Goal: Task Accomplishment & Management: Use online tool/utility

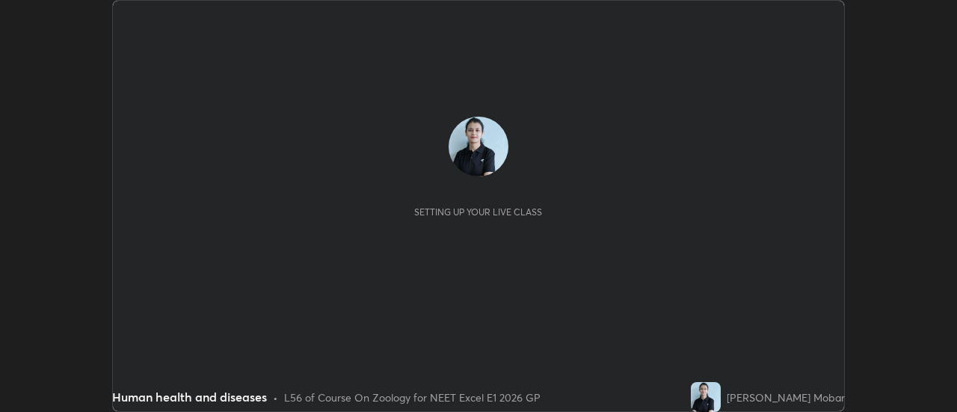
scroll to position [412, 956]
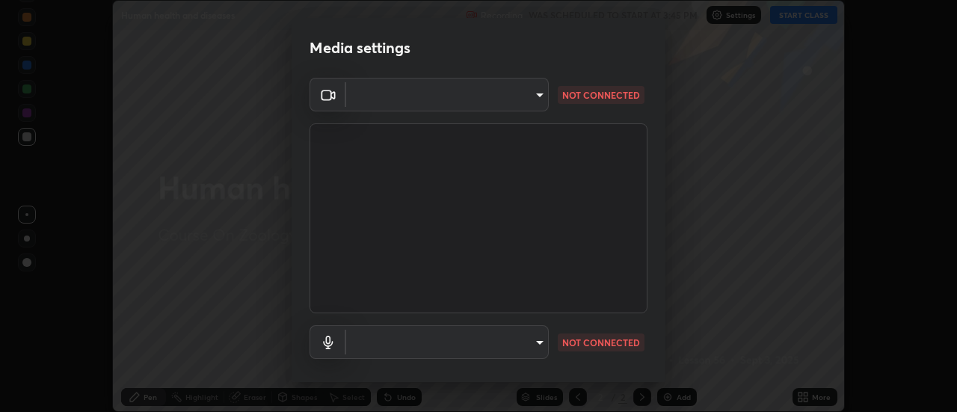
type input "default"
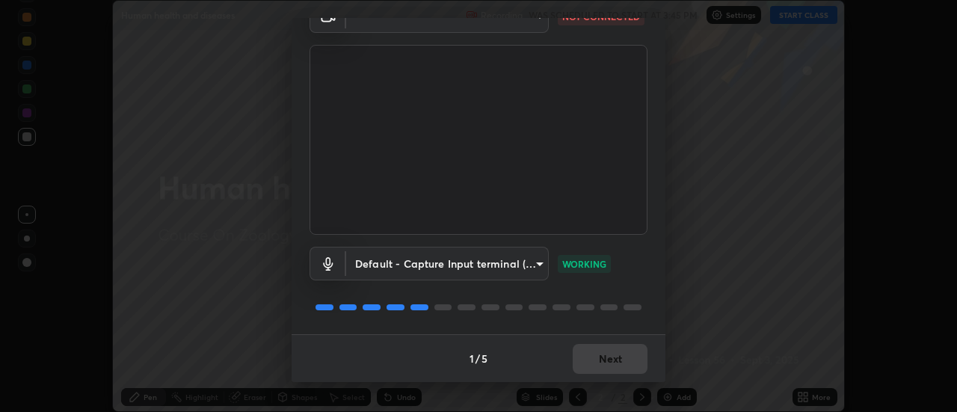
scroll to position [76, 0]
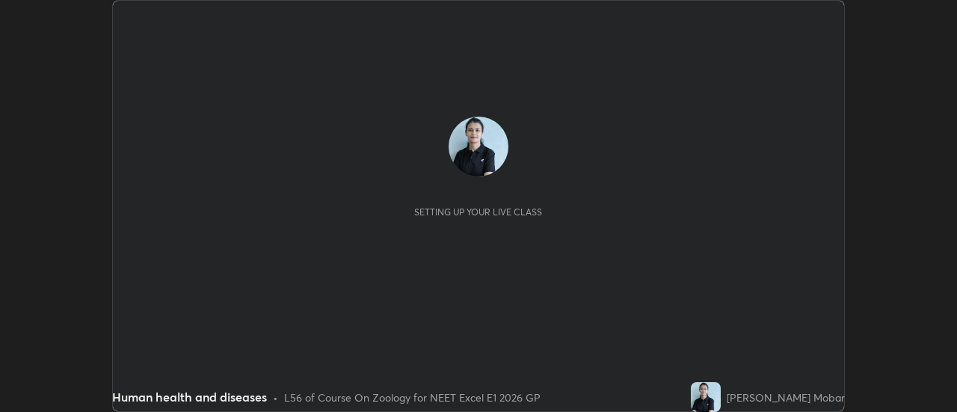
scroll to position [412, 957]
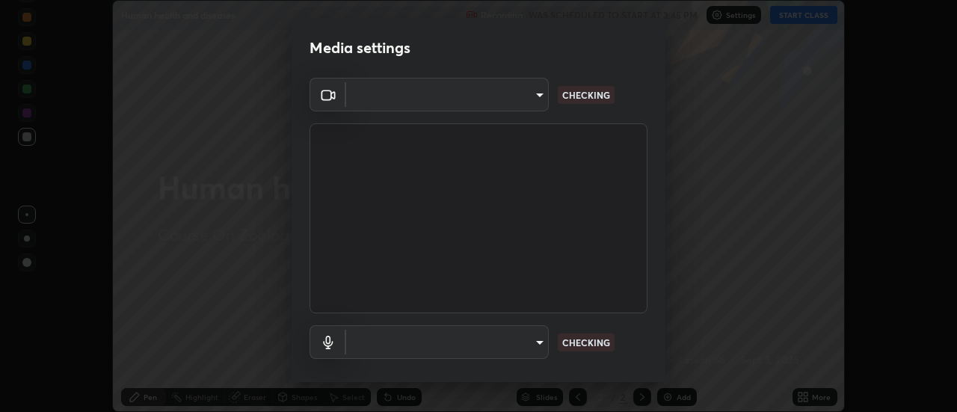
type input "default"
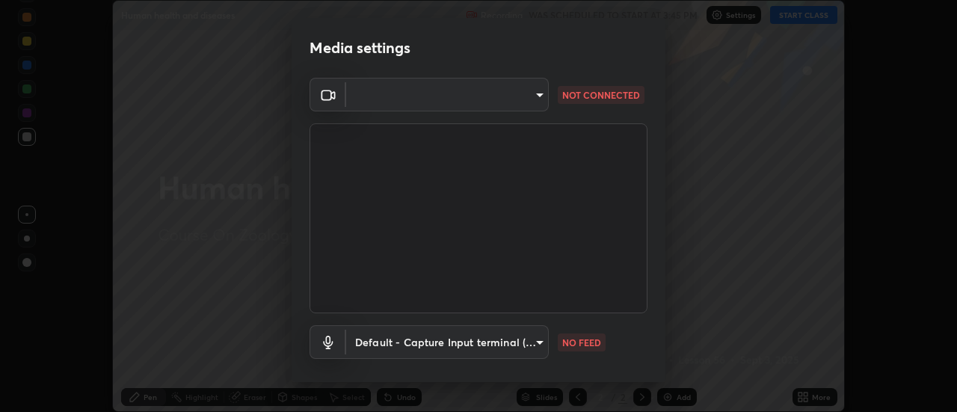
click at [541, 102] on body "Erase all Human health and diseases Recording WAS SCHEDULED TO START AT 3:45 PM…" at bounding box center [478, 206] width 957 height 412
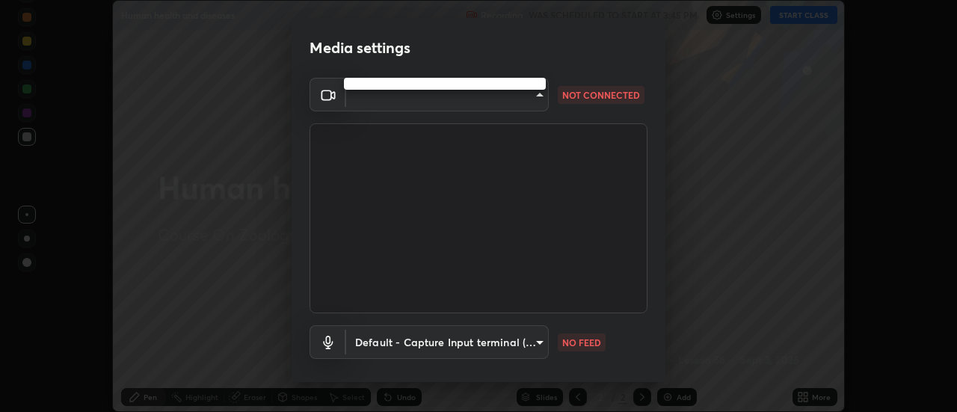
click at [537, 96] on div at bounding box center [478, 206] width 957 height 412
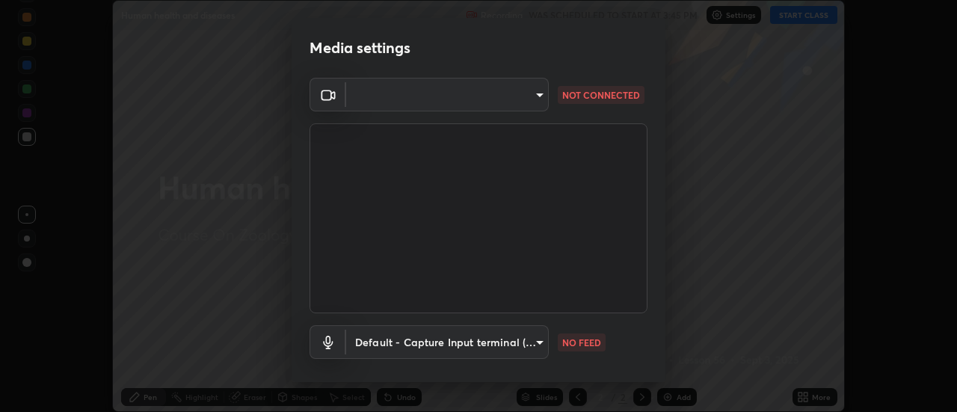
click at [537, 96] on body "Erase all Human health and diseases Recording WAS SCHEDULED TO START AT 3:45 PM…" at bounding box center [478, 206] width 957 height 412
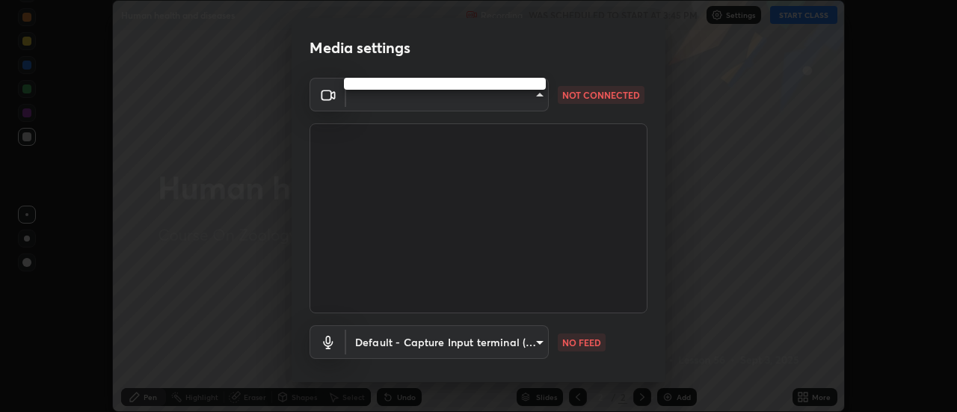
click at [535, 93] on div at bounding box center [478, 206] width 957 height 412
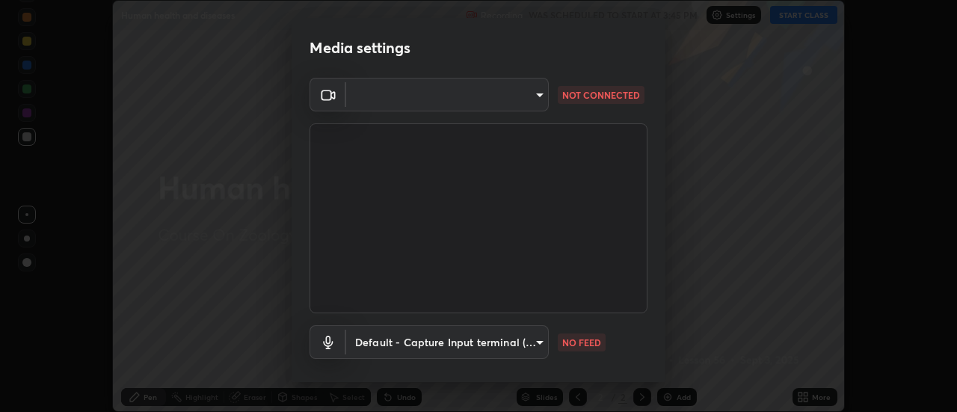
click at [536, 339] on body "Erase all Human health and diseases Recording WAS SCHEDULED TO START AT 3:45 PM…" at bounding box center [478, 206] width 957 height 412
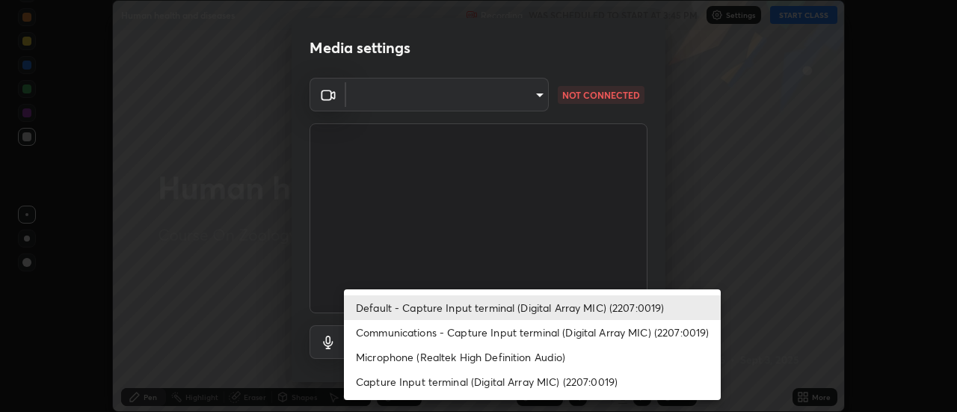
click at [693, 230] on div at bounding box center [478, 206] width 957 height 412
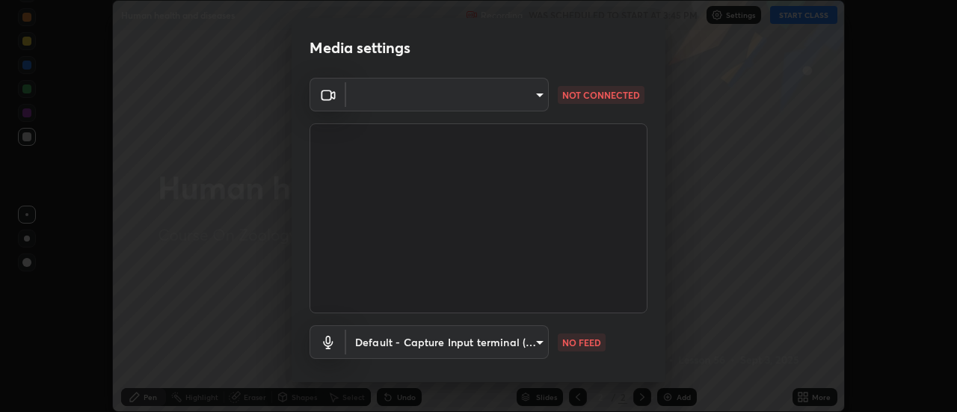
click at [541, 94] on body "Erase all Human health and diseases Recording WAS SCHEDULED TO START AT 3:45 PM…" at bounding box center [478, 206] width 957 height 412
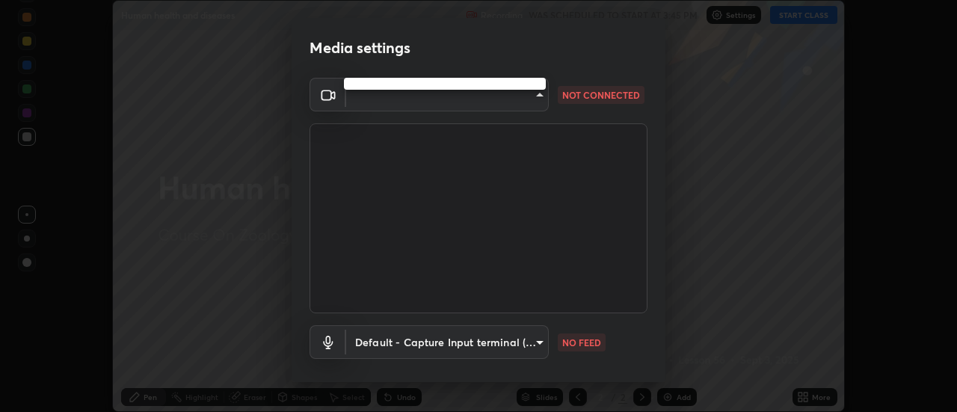
click at [539, 338] on div at bounding box center [478, 206] width 957 height 412
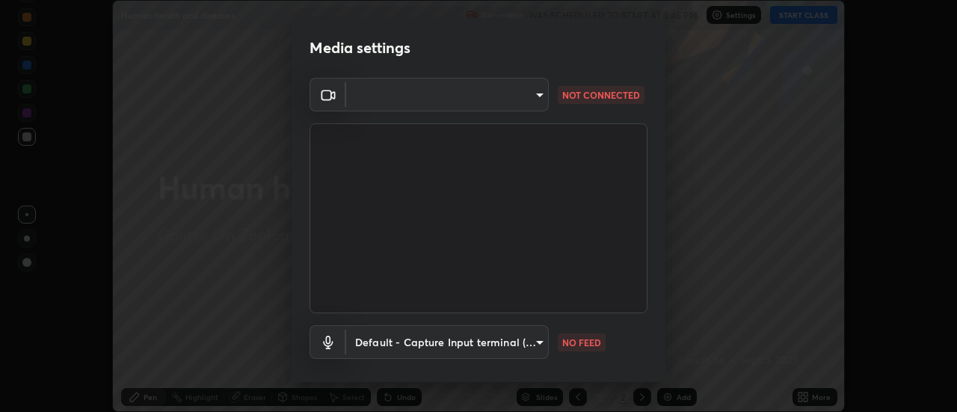
click at [536, 339] on body "Erase all Human health and diseases Recording WAS SCHEDULED TO START AT 3:45 PM…" at bounding box center [478, 206] width 957 height 412
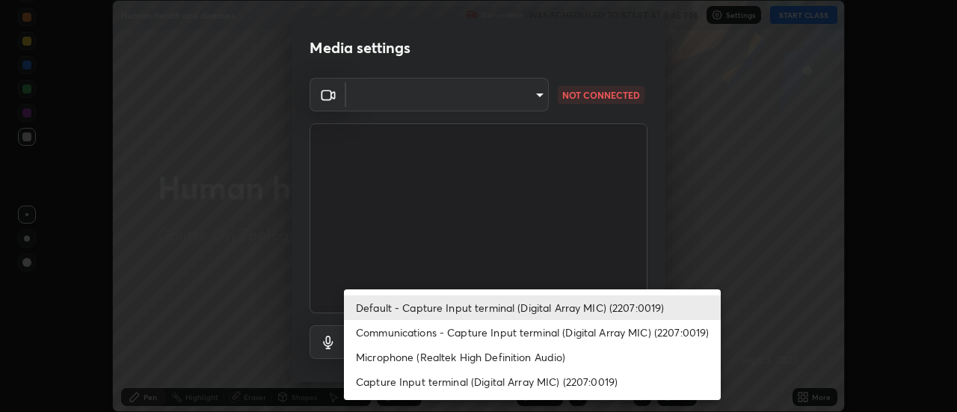
click at [537, 91] on div at bounding box center [478, 206] width 957 height 412
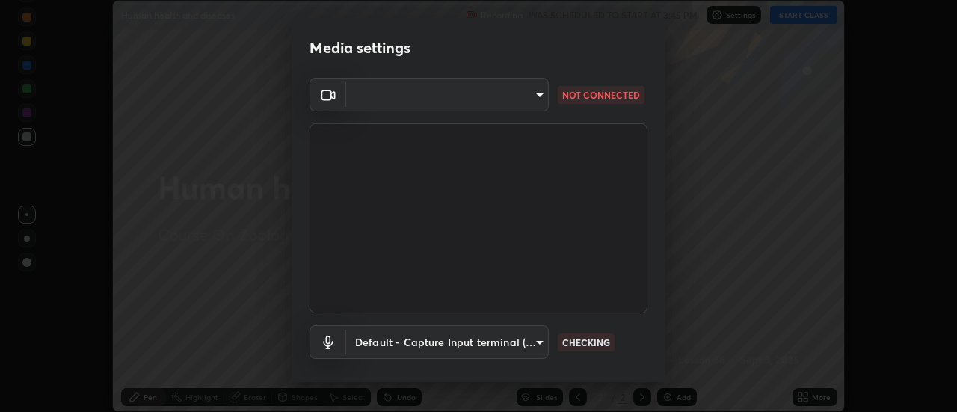
click at [542, 99] on body "Erase all Human health and diseases Recording WAS SCHEDULED TO START AT 3:45 PM…" at bounding box center [478, 206] width 957 height 412
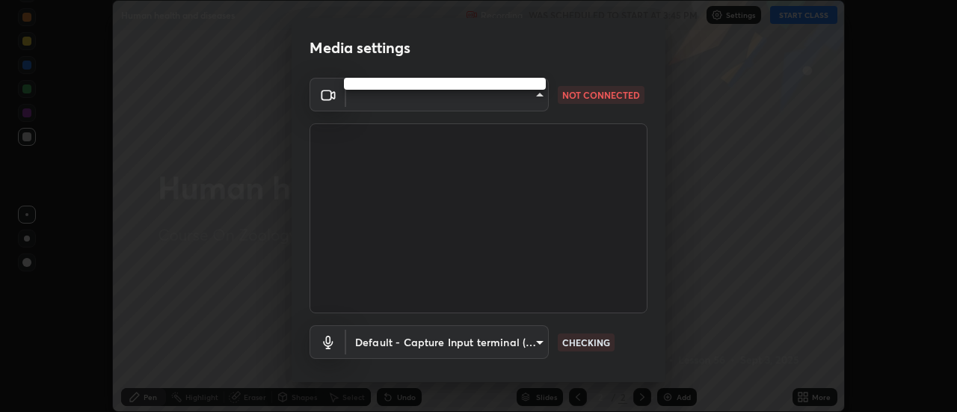
click at [532, 100] on div at bounding box center [478, 206] width 957 height 412
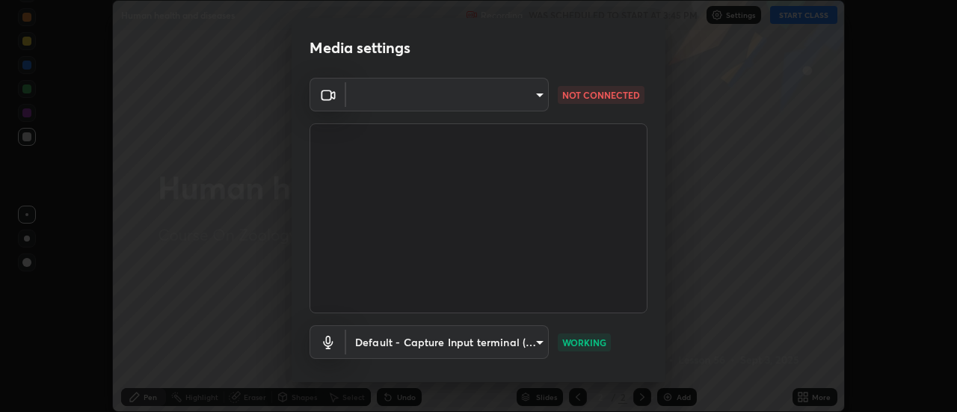
click at [537, 96] on body "Erase all Human health and diseases Recording WAS SCHEDULED TO START AT 3:45 PM…" at bounding box center [478, 206] width 957 height 412
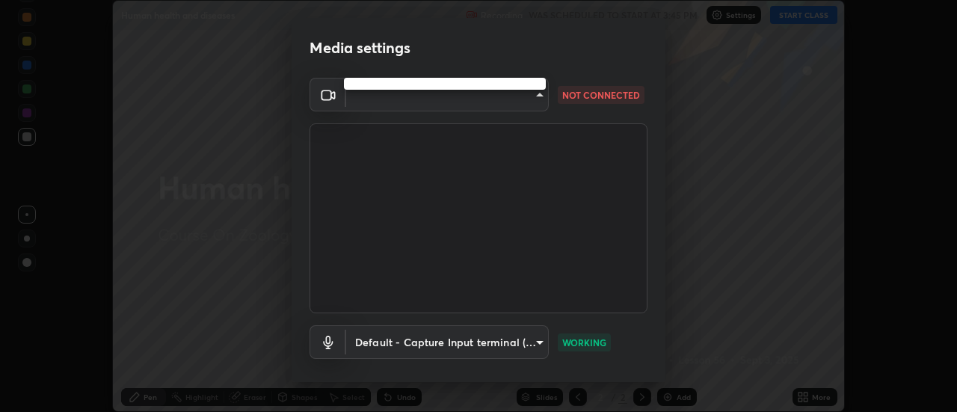
click at [532, 96] on div at bounding box center [478, 206] width 957 height 412
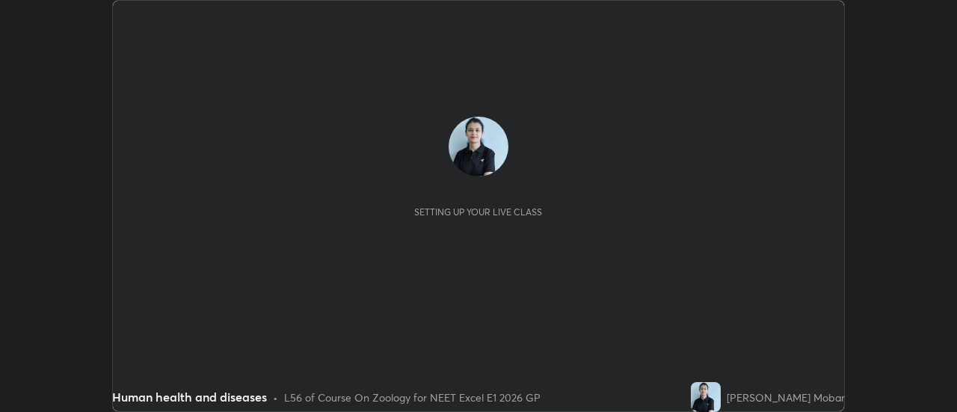
scroll to position [412, 957]
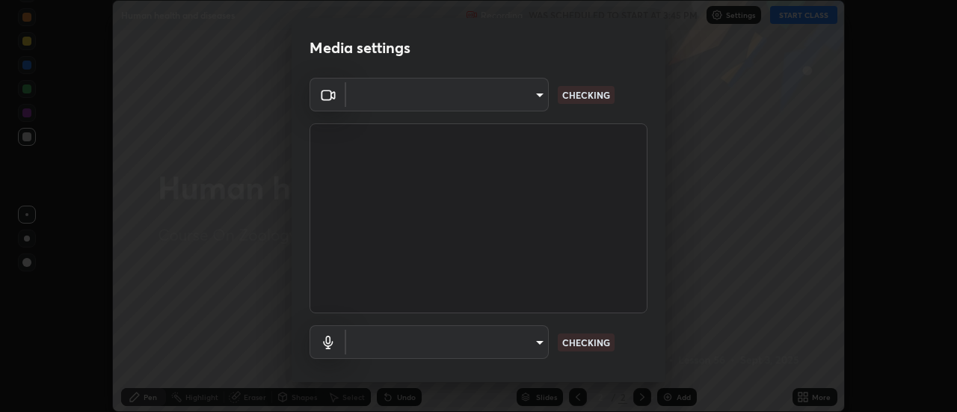
click at [538, 100] on body "Erase all Human health and diseases Recording WAS SCHEDULED TO START AT 3:45 PM…" at bounding box center [478, 206] width 957 height 412
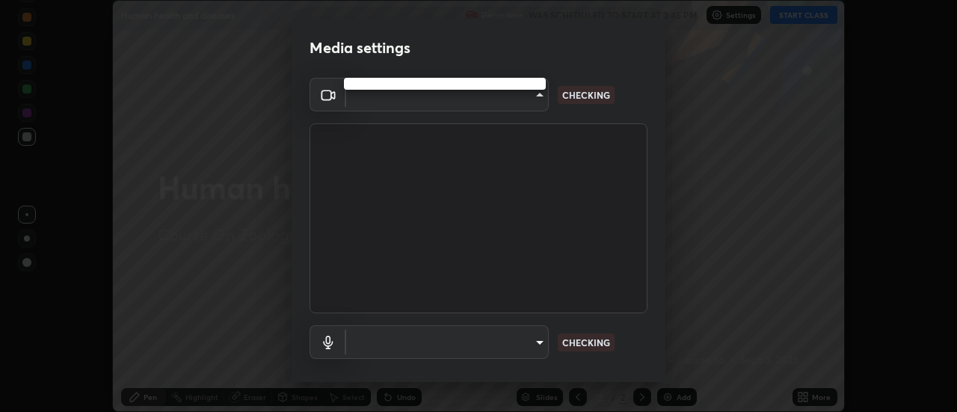
type input "6b20510400c661f13905172a847429c82f5b2d511b6c6cd18f7fa83b3b8a252b"
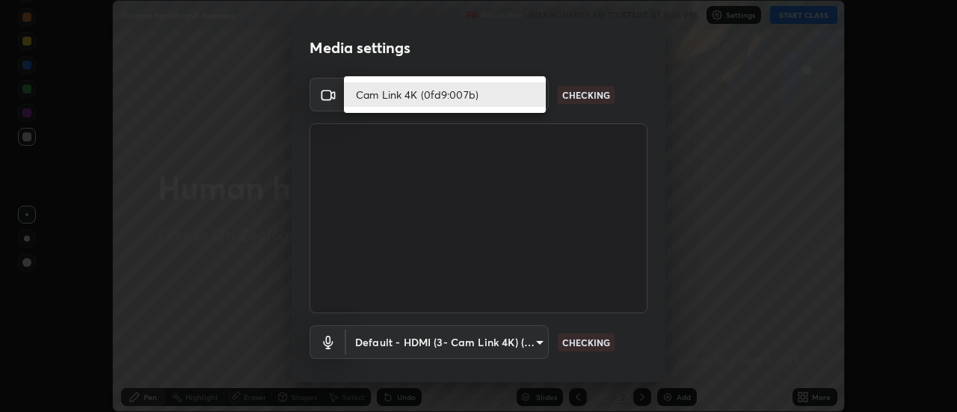
click at [527, 102] on li "Cam Link 4K (0fd9:007b)" at bounding box center [445, 94] width 202 height 25
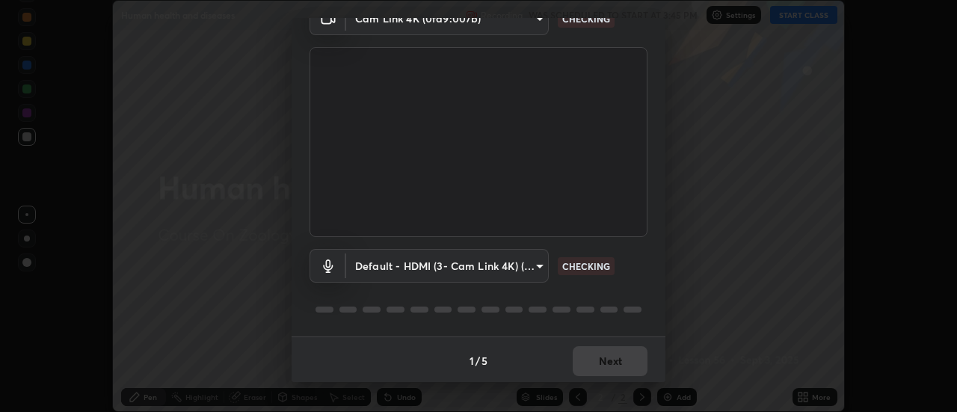
scroll to position [79, 0]
click at [535, 272] on body "Erase all Human health and diseases Recording WAS SCHEDULED TO START AT 3:45 PM…" at bounding box center [478, 206] width 957 height 412
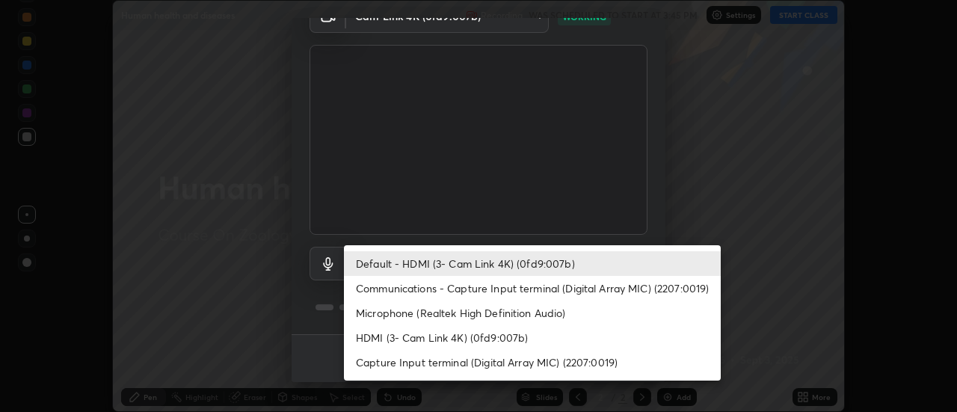
click at [511, 270] on li "Default - HDMI (3- Cam Link 4K) (0fd9:007b)" at bounding box center [532, 263] width 377 height 25
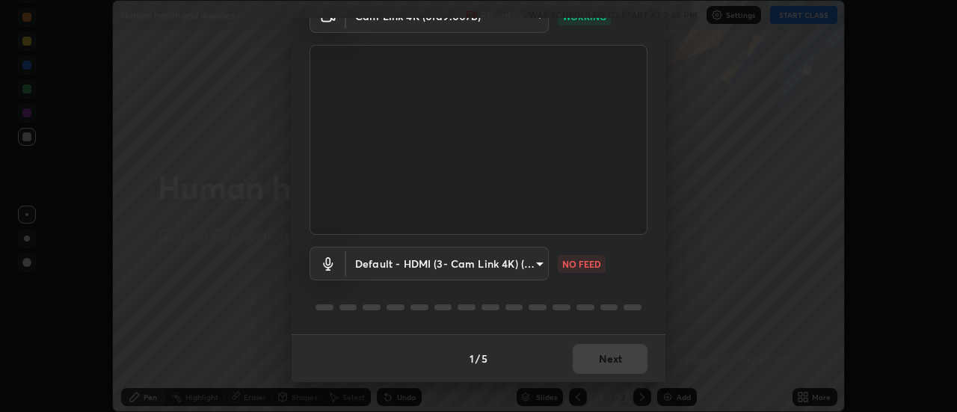
click at [532, 265] on body "Erase all Human health and diseases Recording WAS SCHEDULED TO START AT 3:45 PM…" at bounding box center [478, 206] width 957 height 412
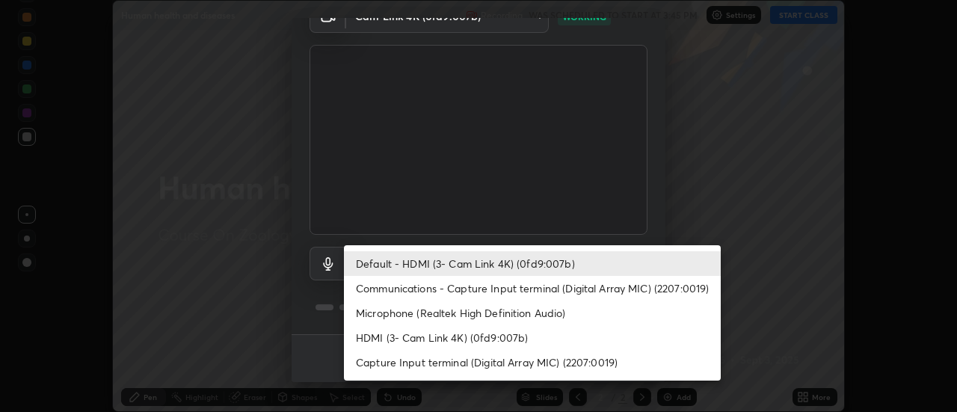
click at [458, 357] on li "Capture Input terminal (Digital Array MIC) (2207:0019)" at bounding box center [532, 362] width 377 height 25
type input "be24b46b5306dd3cb09223510329f6d8cf999d04b0cadf68124d301f0b41d65b"
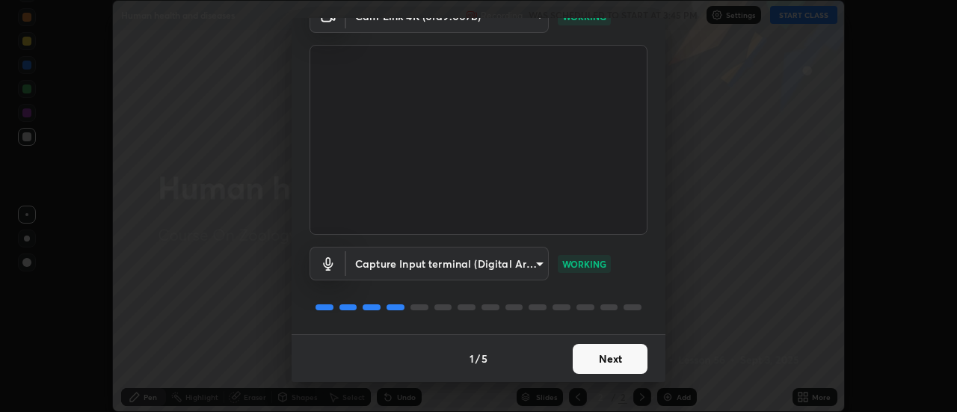
click at [609, 360] on button "Next" at bounding box center [610, 359] width 75 height 30
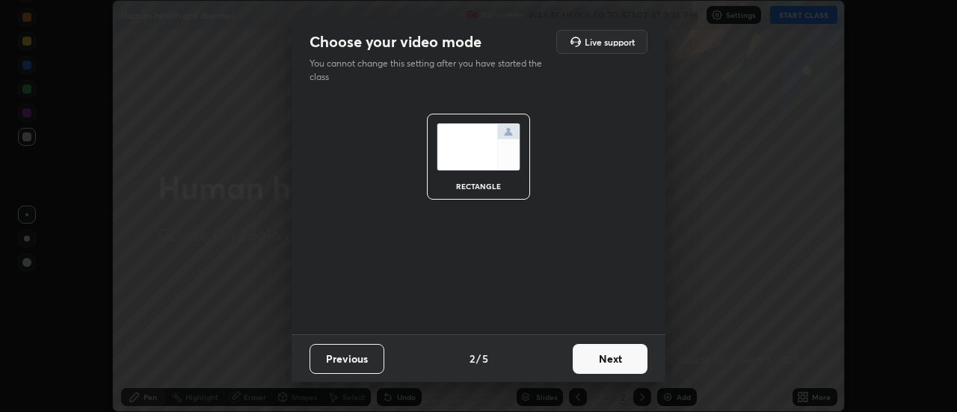
scroll to position [0, 0]
click at [614, 357] on button "Next" at bounding box center [610, 359] width 75 height 30
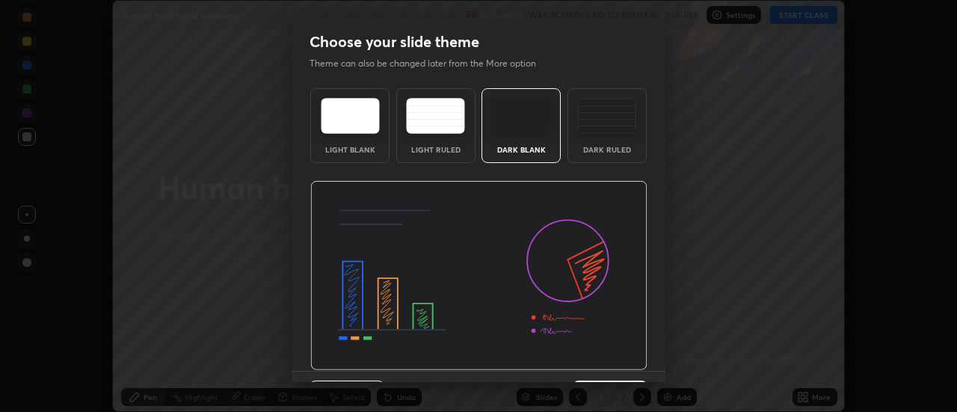
click at [615, 357] on img at bounding box center [478, 276] width 337 height 190
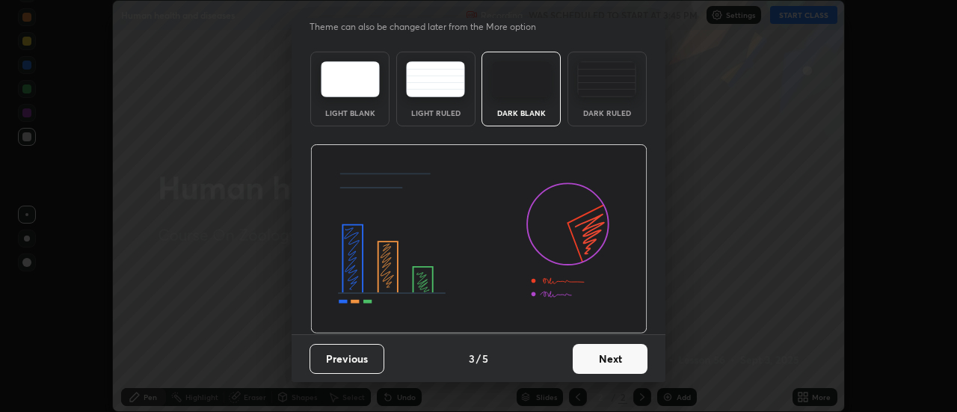
click at [612, 366] on button "Next" at bounding box center [610, 359] width 75 height 30
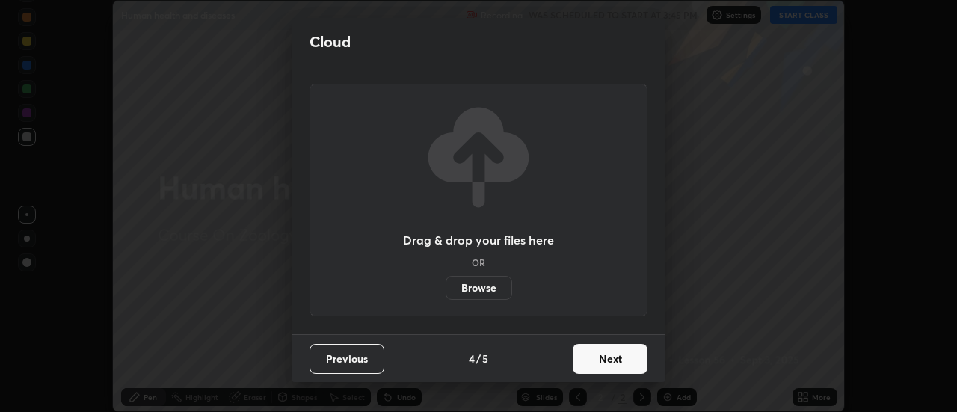
click at [621, 363] on button "Next" at bounding box center [610, 359] width 75 height 30
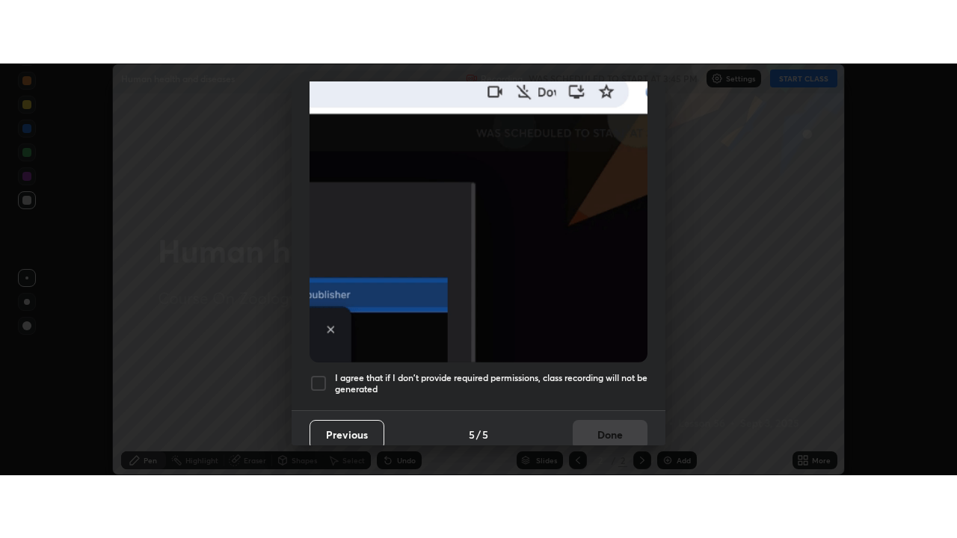
scroll to position [384, 0]
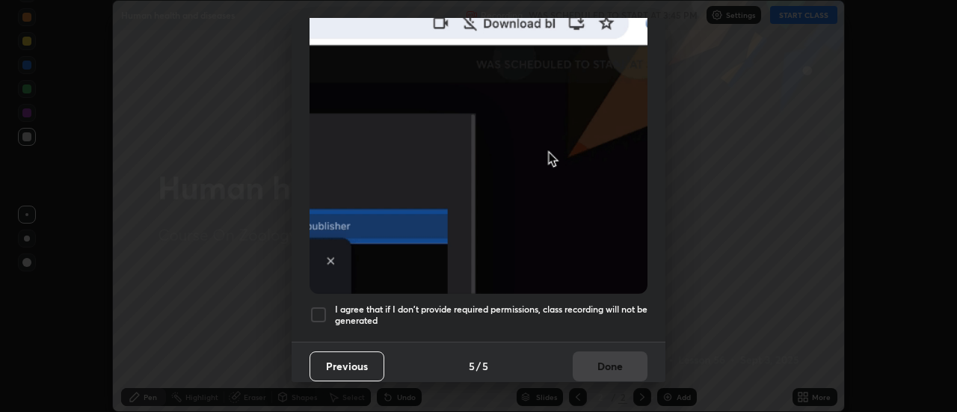
click at [324, 313] on div at bounding box center [319, 315] width 18 height 18
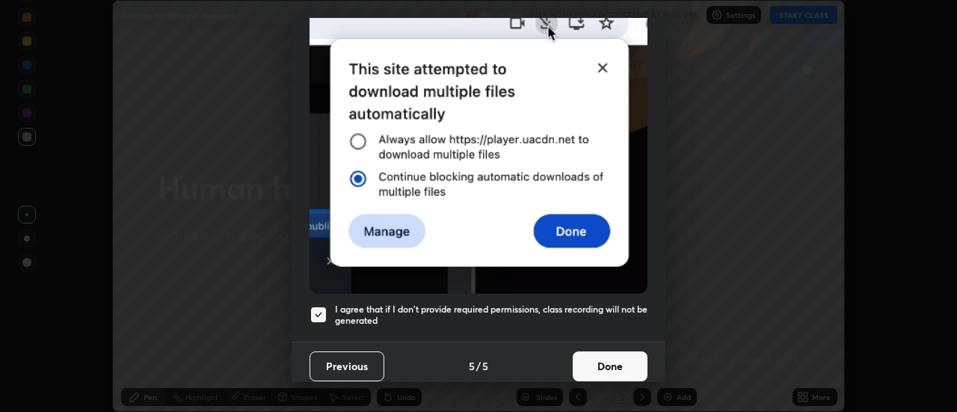
click at [617, 354] on button "Done" at bounding box center [610, 366] width 75 height 30
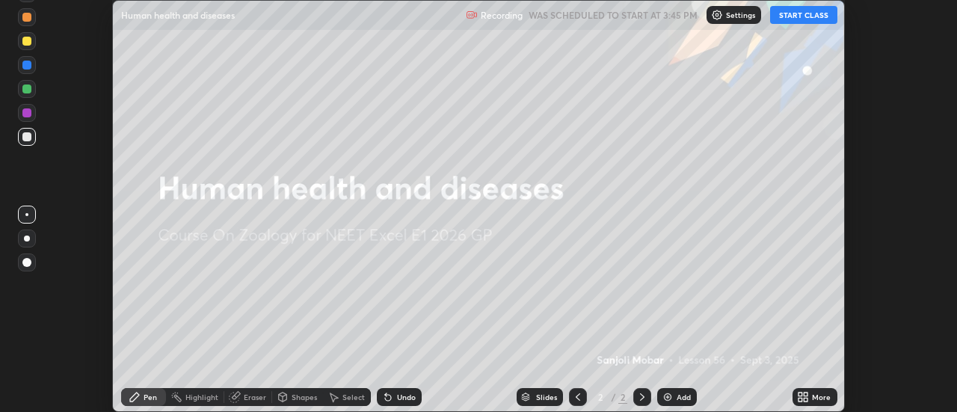
click at [816, 399] on div "More" at bounding box center [821, 396] width 19 height 7
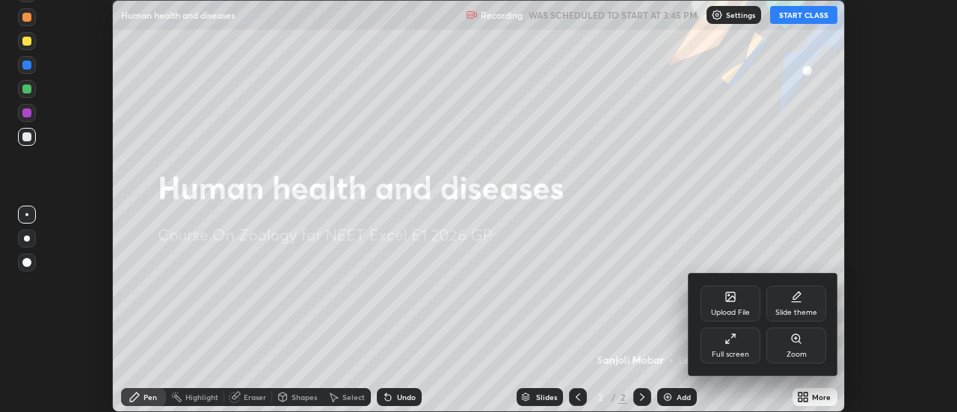
click at [736, 342] on icon at bounding box center [730, 339] width 12 height 12
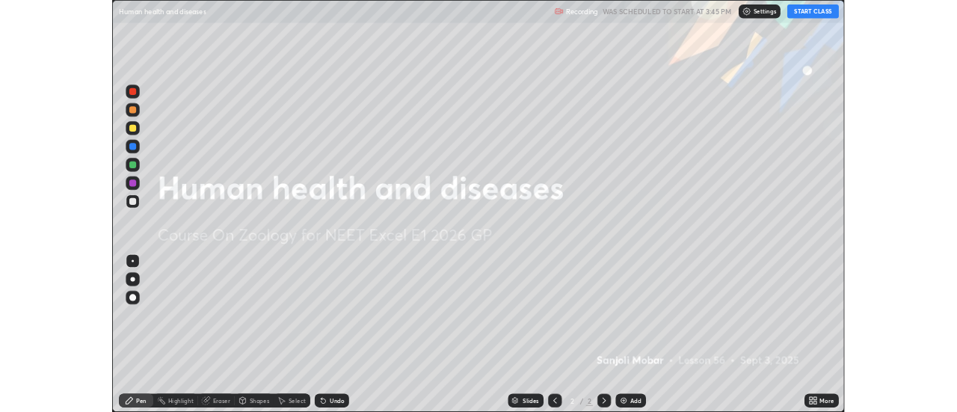
scroll to position [538, 957]
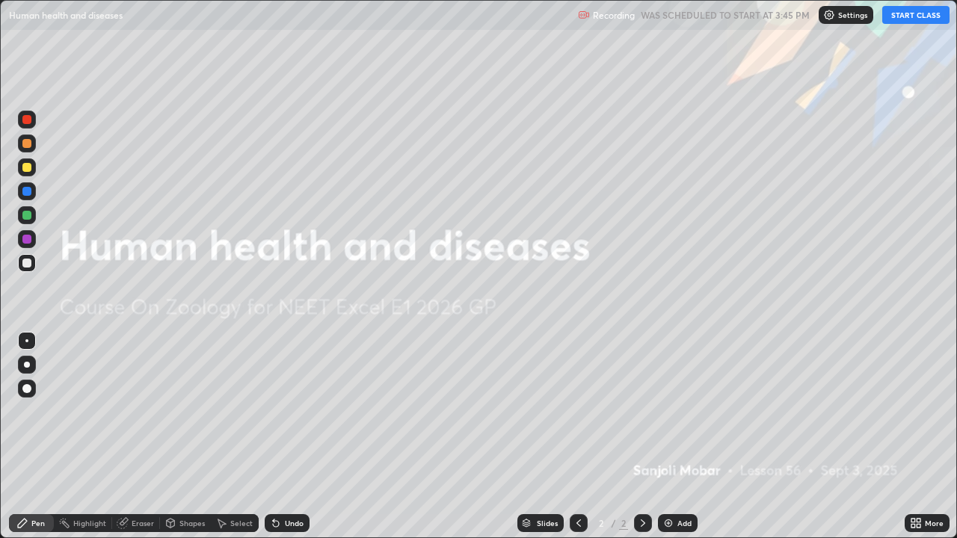
click at [933, 16] on button "START CLASS" at bounding box center [915, 15] width 67 height 18
click at [136, 411] on div "Eraser" at bounding box center [136, 523] width 48 height 18
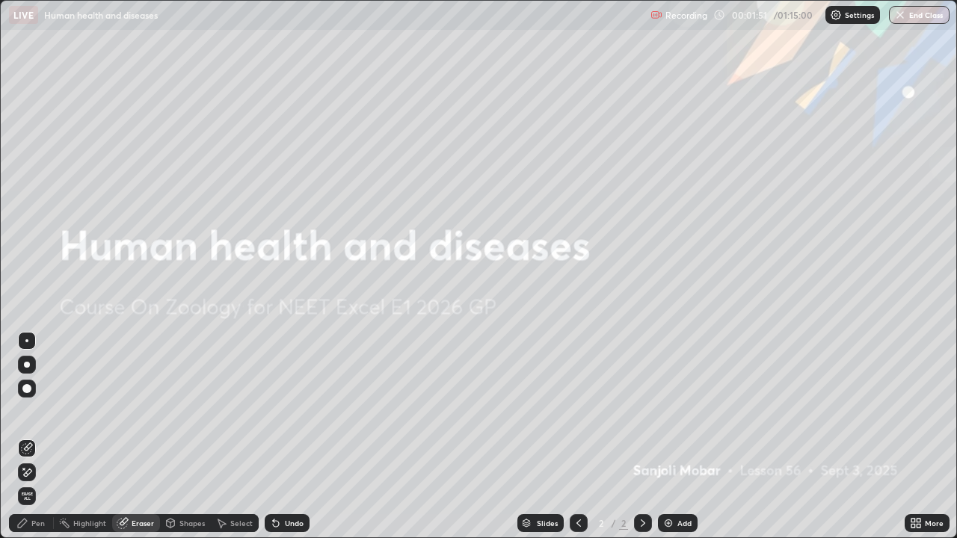
click at [683, 411] on div "Add" at bounding box center [678, 523] width 40 height 18
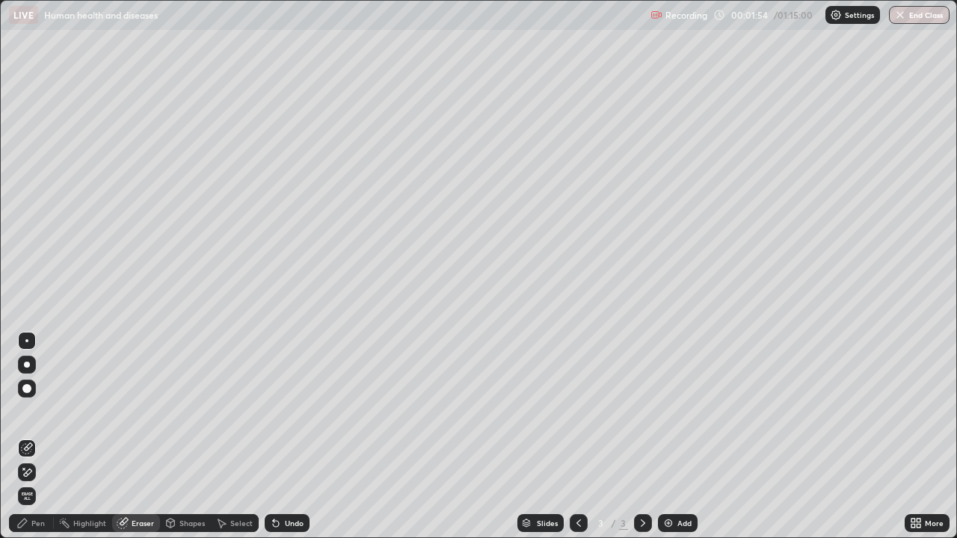
click at [34, 411] on div "Pen" at bounding box center [37, 523] width 13 height 7
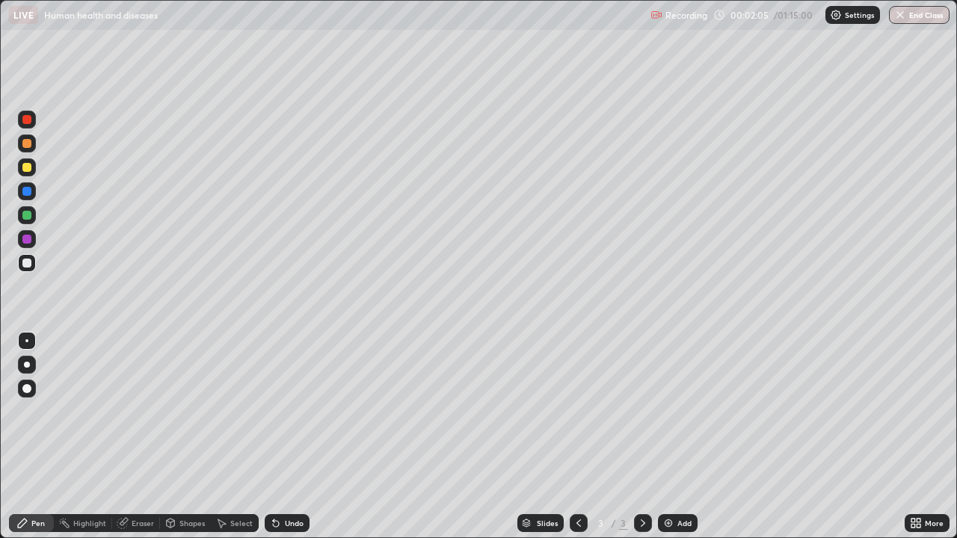
click at [27, 214] on div at bounding box center [26, 215] width 9 height 9
click at [285, 411] on div "Undo" at bounding box center [294, 523] width 19 height 7
click at [281, 411] on div "Undo" at bounding box center [287, 523] width 45 height 18
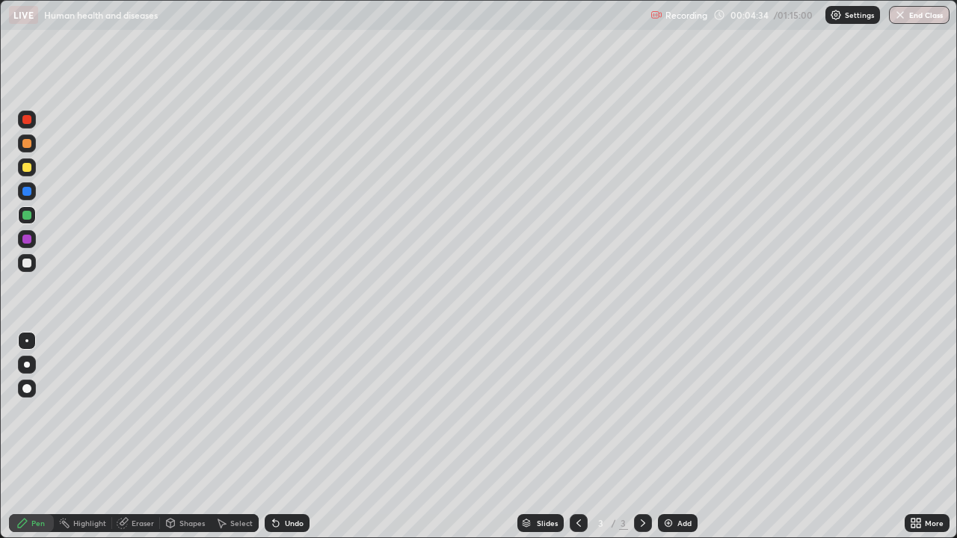
click at [285, 411] on div "Undo" at bounding box center [294, 523] width 19 height 7
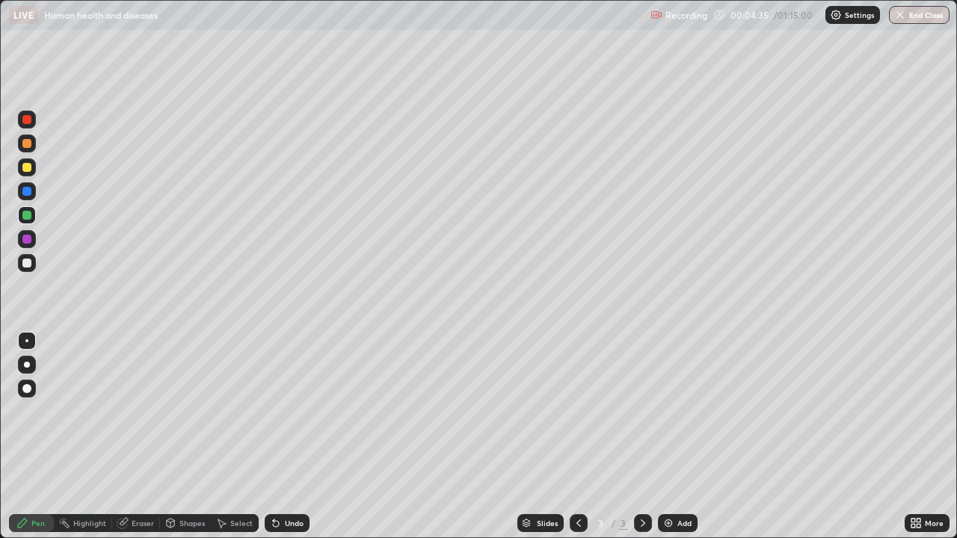
click at [285, 411] on div "Undo" at bounding box center [294, 523] width 19 height 7
click at [141, 411] on div "Eraser" at bounding box center [143, 523] width 22 height 7
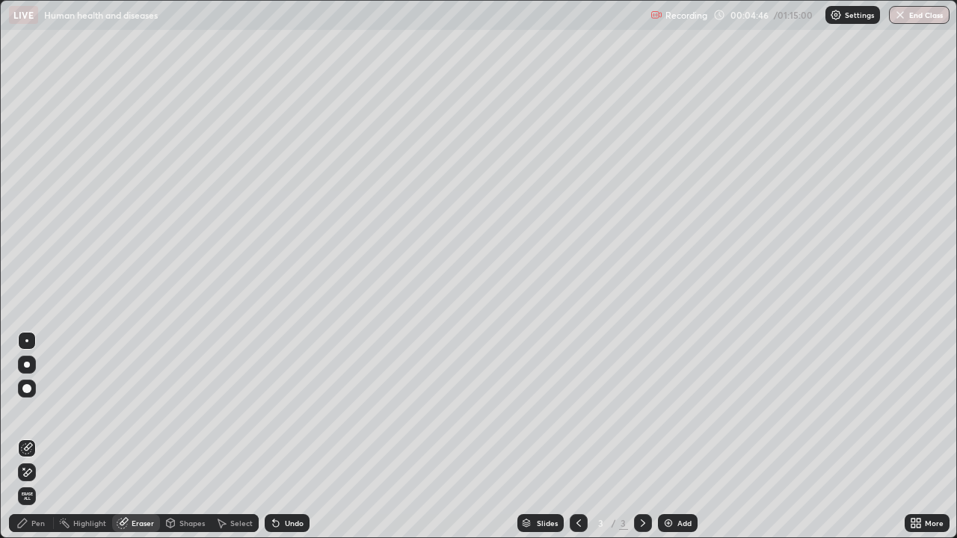
click at [41, 411] on div "Pen" at bounding box center [37, 523] width 13 height 7
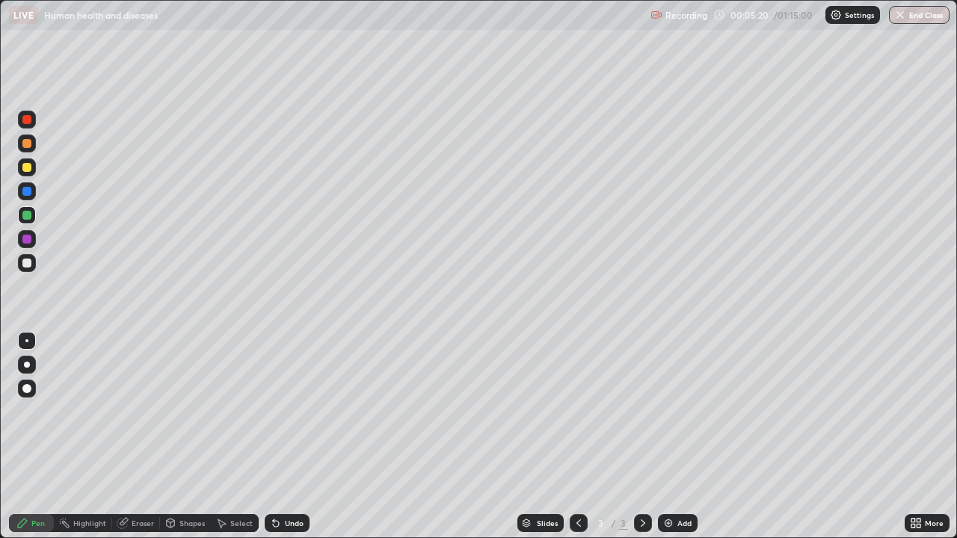
click at [29, 268] on div at bounding box center [27, 263] width 18 height 18
click at [29, 266] on div at bounding box center [26, 263] width 9 height 9
click at [292, 411] on div "Undo" at bounding box center [294, 523] width 19 height 7
click at [924, 411] on div "More" at bounding box center [927, 523] width 45 height 18
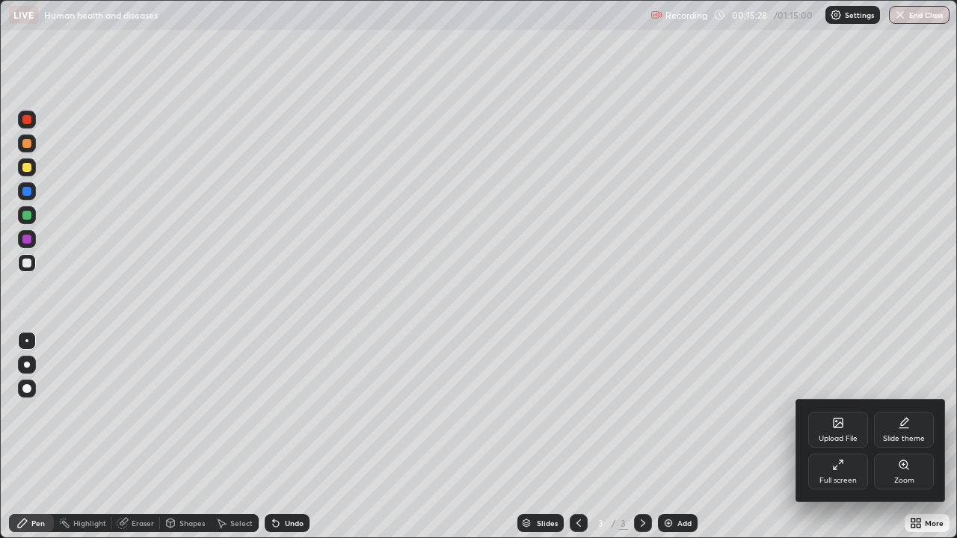
click at [841, 411] on div "Full screen" at bounding box center [837, 480] width 37 height 7
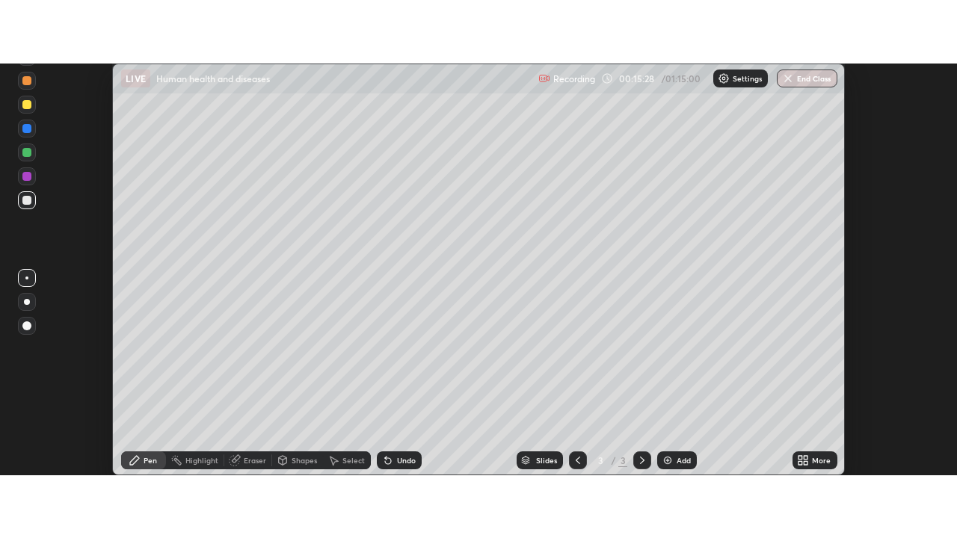
scroll to position [74352, 73807]
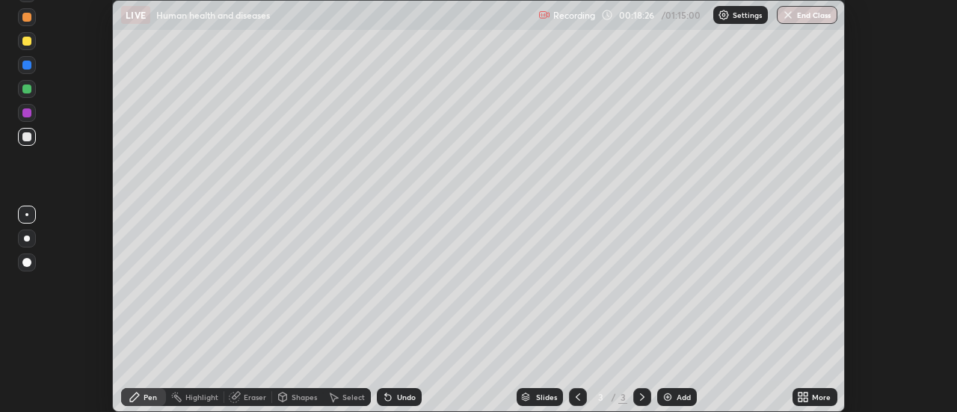
click at [802, 398] on icon at bounding box center [800, 400] width 4 height 4
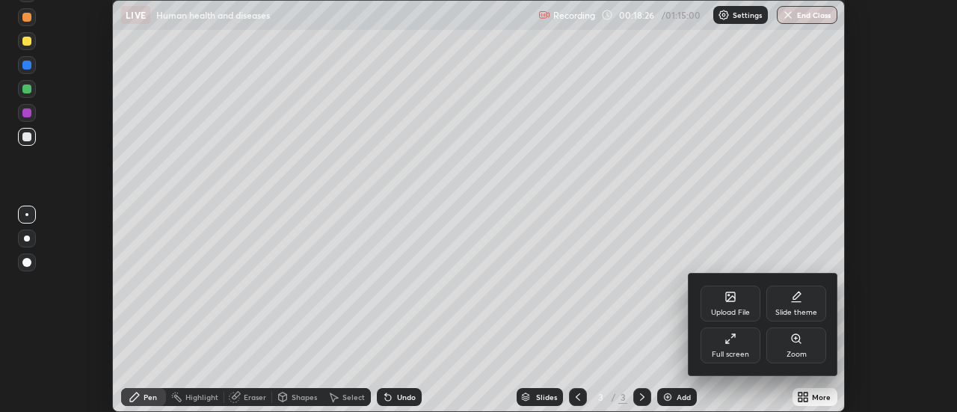
click at [727, 348] on div "Full screen" at bounding box center [731, 345] width 60 height 36
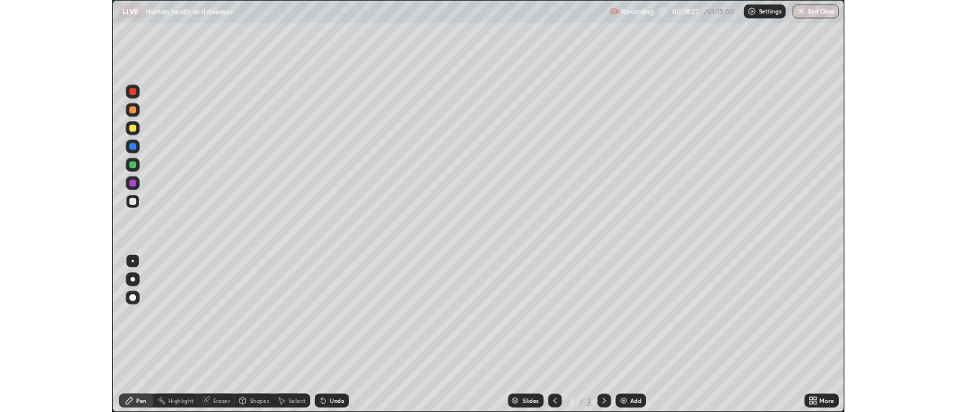
scroll to position [538, 957]
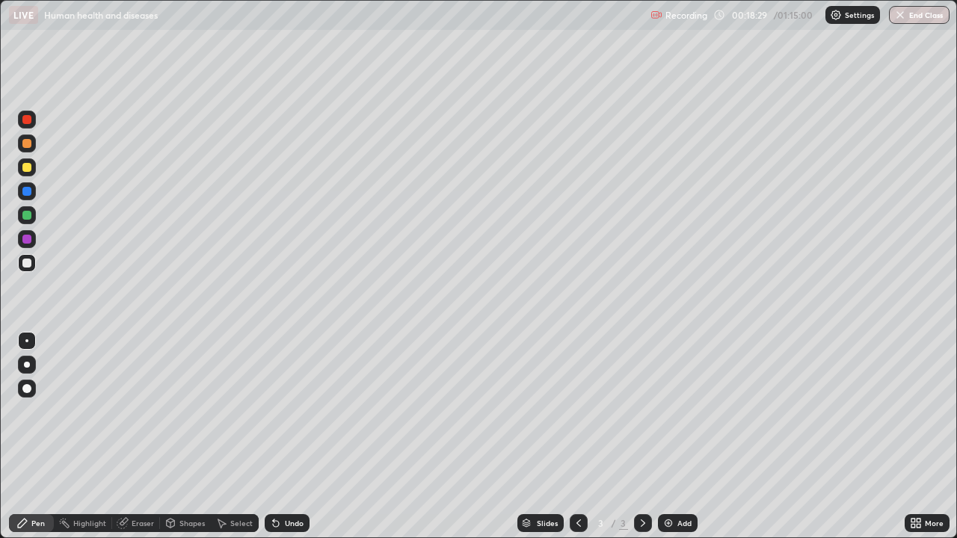
click at [669, 411] on img at bounding box center [668, 523] width 12 height 12
click at [575, 411] on icon at bounding box center [579, 523] width 12 height 12
click at [641, 411] on icon at bounding box center [643, 523] width 12 height 12
click at [920, 411] on icon at bounding box center [916, 523] width 12 height 12
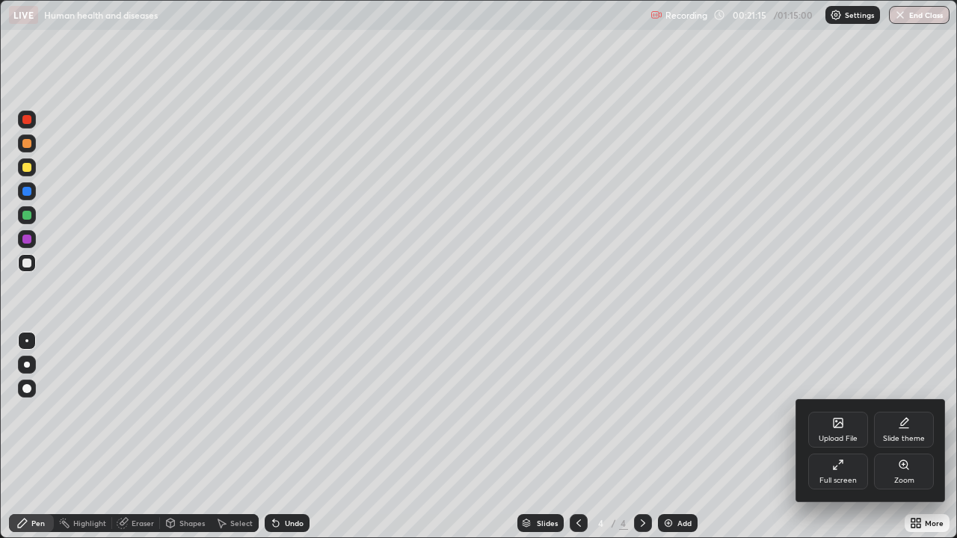
click at [831, 411] on div "Full screen" at bounding box center [837, 480] width 37 height 7
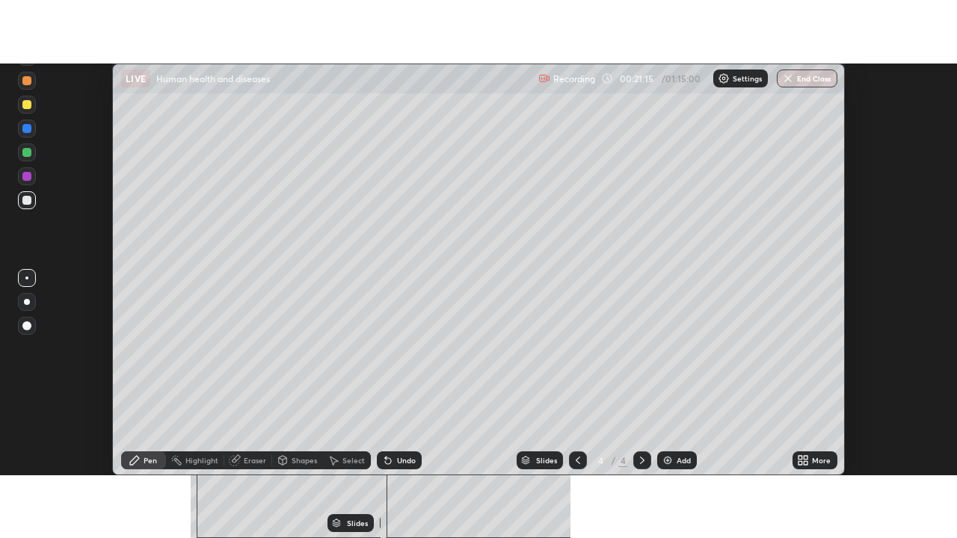
scroll to position [74352, 73807]
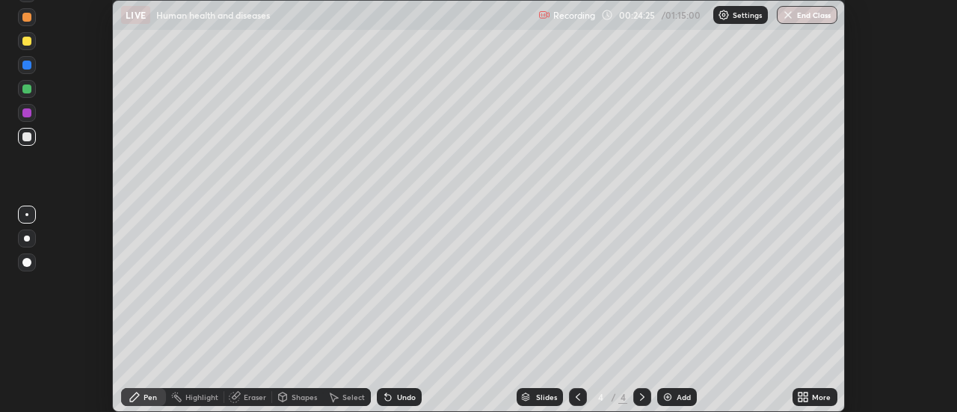
click at [800, 394] on icon at bounding box center [800, 395] width 4 height 4
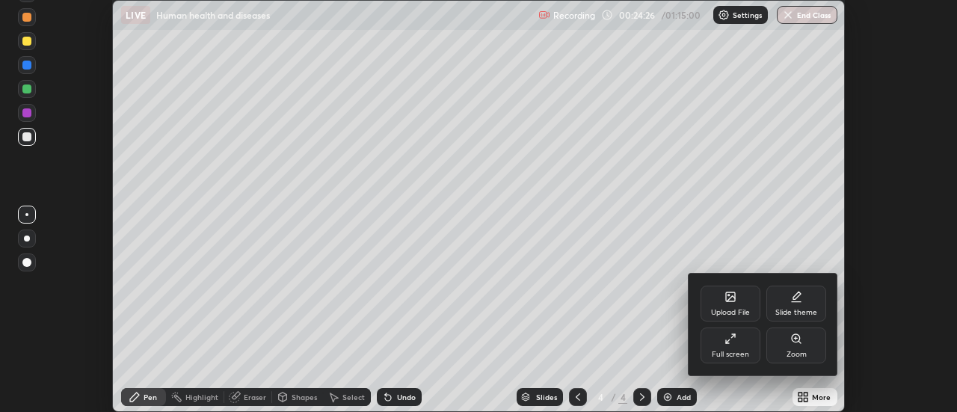
click at [732, 346] on div "Full screen" at bounding box center [731, 345] width 60 height 36
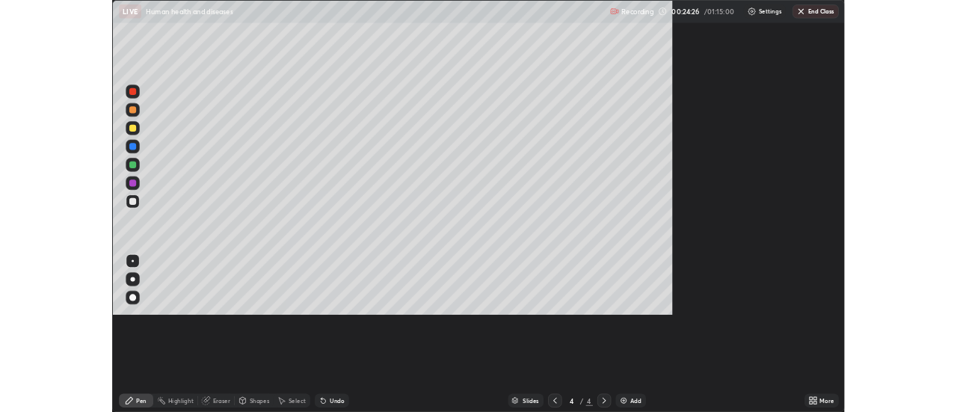
scroll to position [538, 957]
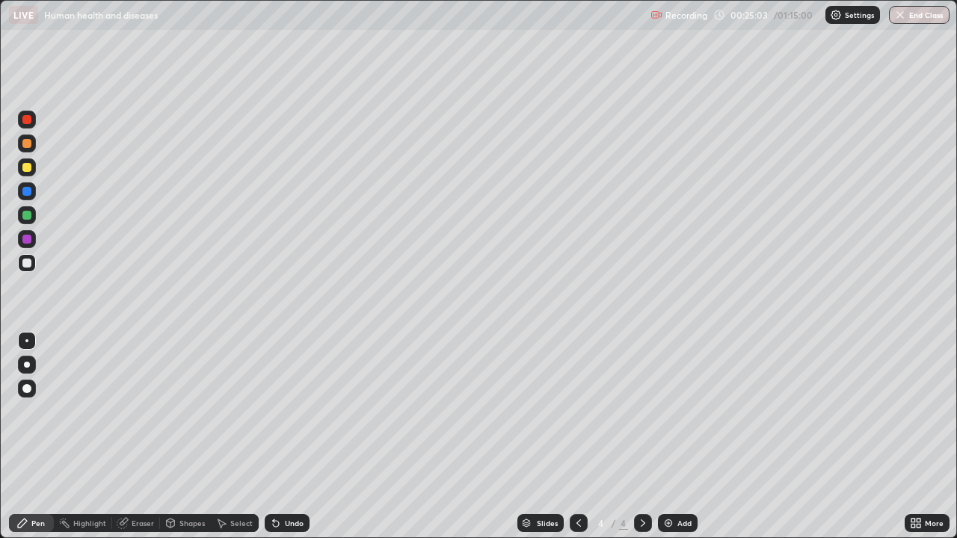
click at [27, 217] on div at bounding box center [26, 215] width 9 height 9
click at [26, 261] on div at bounding box center [26, 263] width 9 height 9
click at [920, 411] on icon at bounding box center [916, 523] width 12 height 12
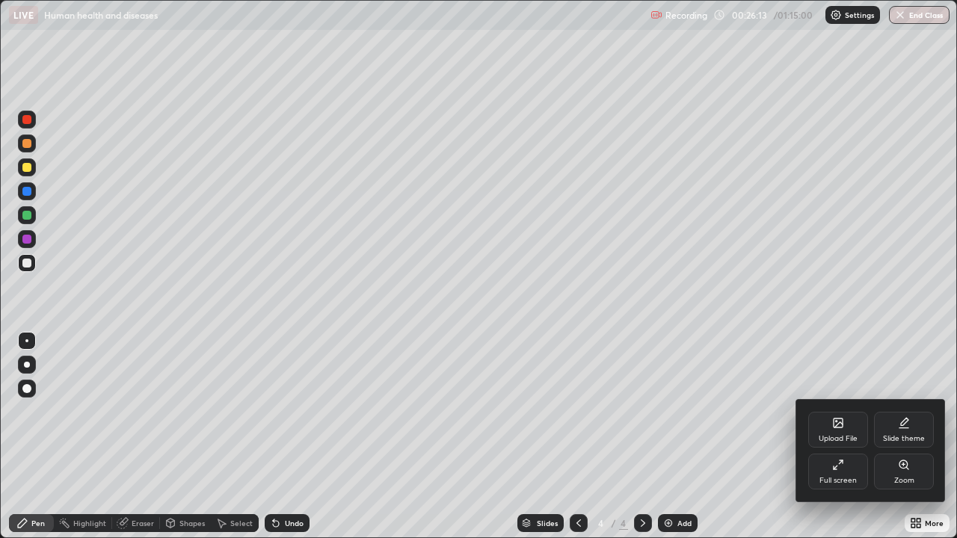
click at [831, 411] on div "Full screen" at bounding box center [838, 472] width 60 height 36
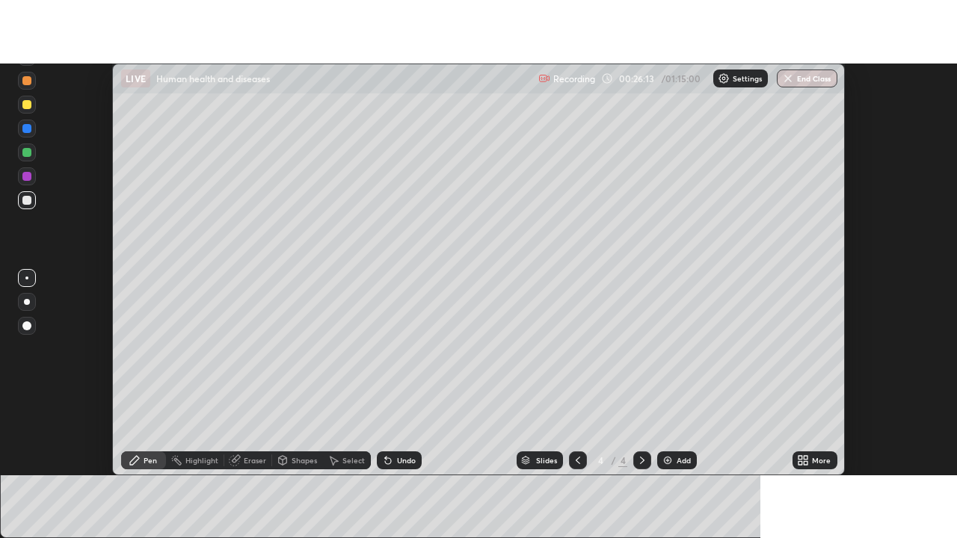
scroll to position [74352, 73807]
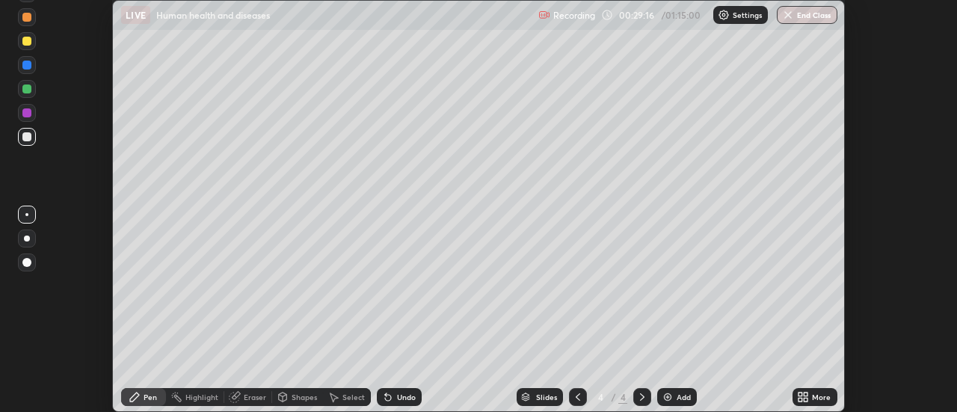
click at [819, 398] on div "More" at bounding box center [821, 396] width 19 height 7
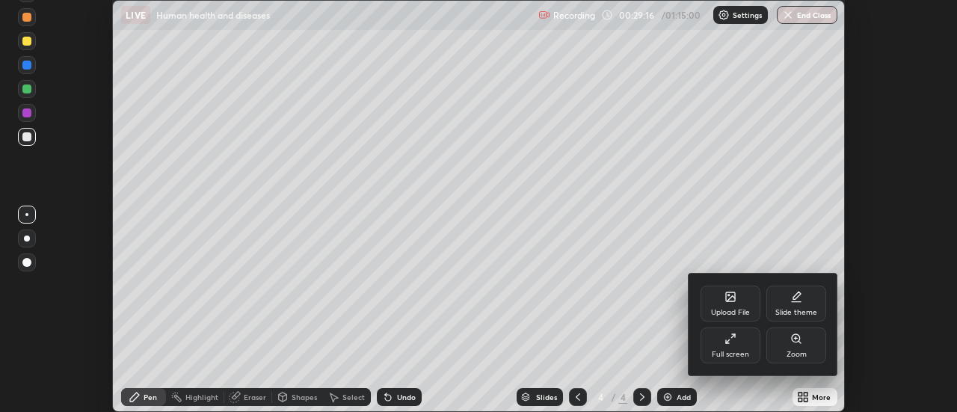
click at [729, 343] on icon at bounding box center [727, 341] width 3 height 3
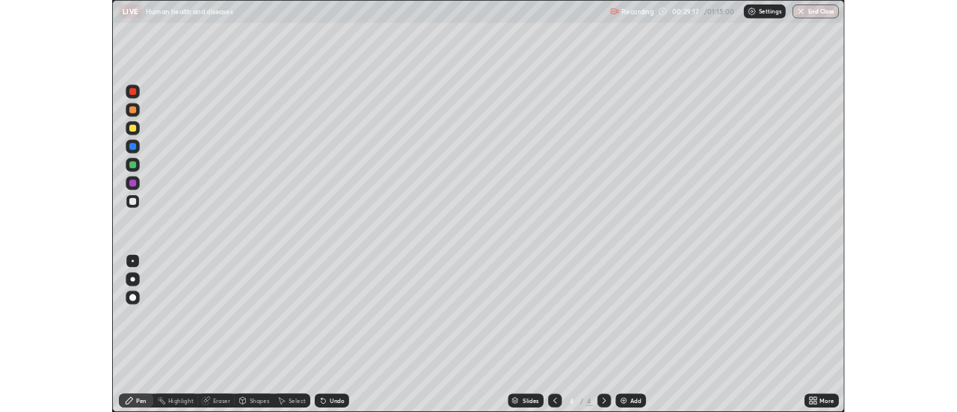
scroll to position [538, 957]
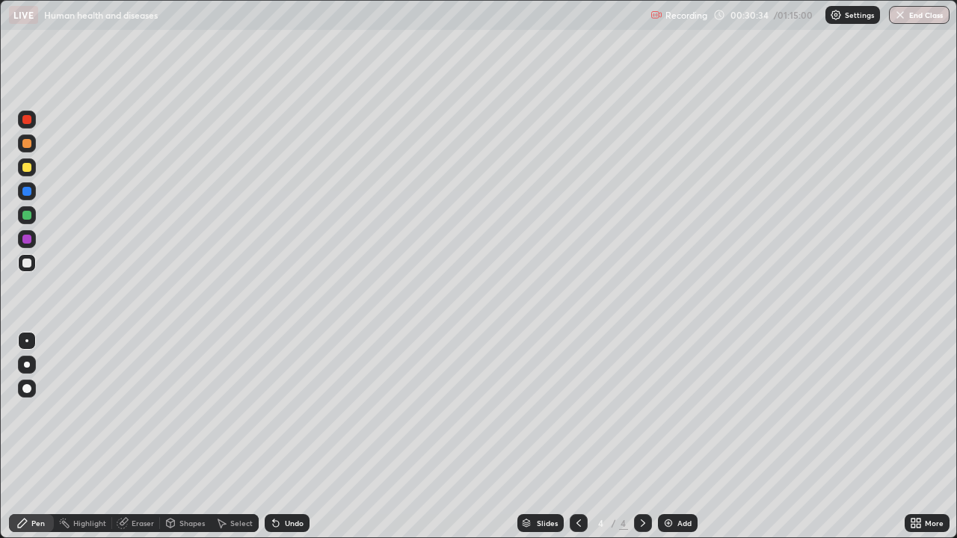
click at [27, 265] on div at bounding box center [26, 263] width 9 height 9
click at [24, 173] on div at bounding box center [27, 167] width 18 height 18
click at [913, 411] on icon at bounding box center [913, 521] width 4 height 4
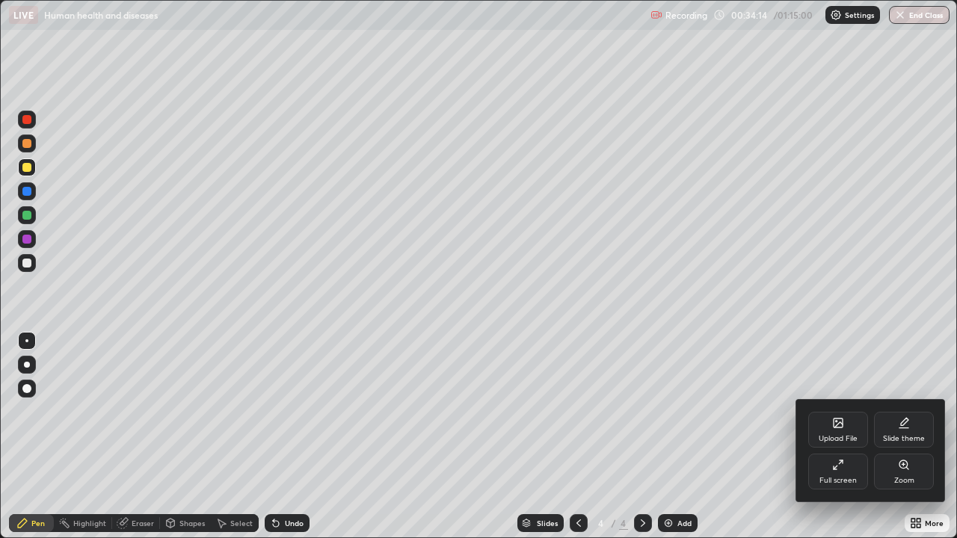
click at [723, 411] on div at bounding box center [478, 269] width 957 height 538
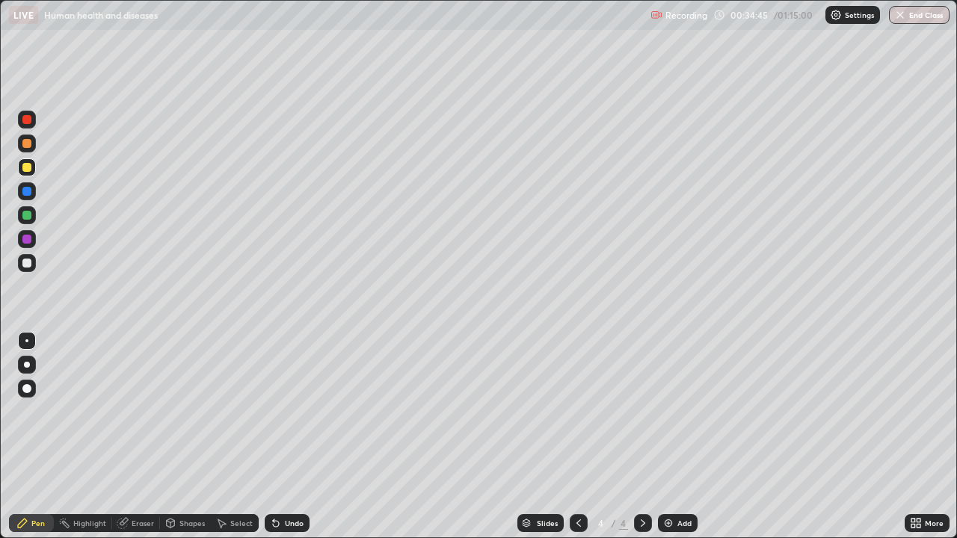
click at [684, 411] on div "Add" at bounding box center [684, 523] width 14 height 7
click at [28, 265] on div at bounding box center [26, 263] width 9 height 9
click at [32, 384] on div at bounding box center [27, 389] width 18 height 18
click at [22, 218] on div at bounding box center [26, 215] width 9 height 9
click at [27, 341] on div at bounding box center [26, 340] width 3 height 3
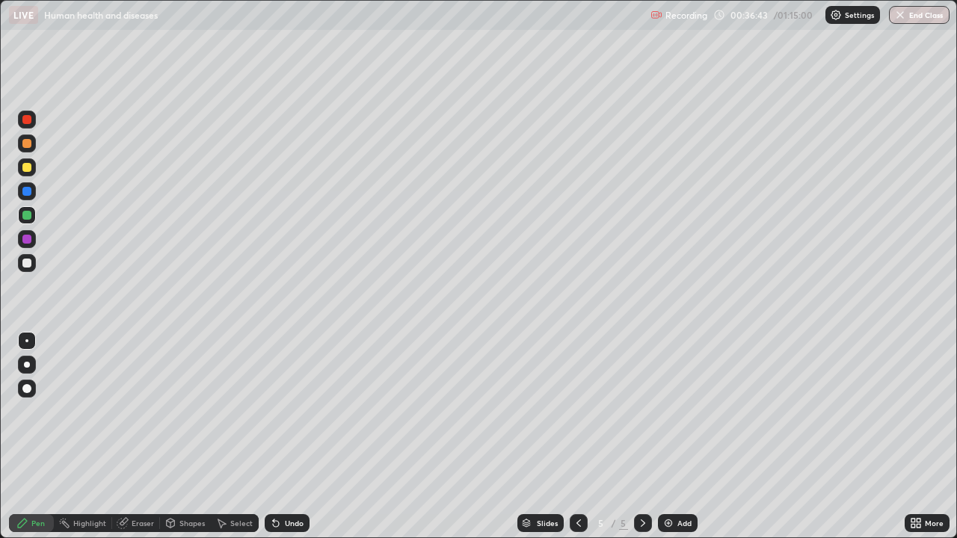
click at [27, 168] on div at bounding box center [26, 167] width 9 height 9
click at [26, 264] on div at bounding box center [26, 263] width 9 height 9
click at [21, 224] on div at bounding box center [27, 215] width 18 height 18
click at [23, 237] on div at bounding box center [26, 239] width 9 height 9
click at [22, 215] on div at bounding box center [27, 215] width 18 height 18
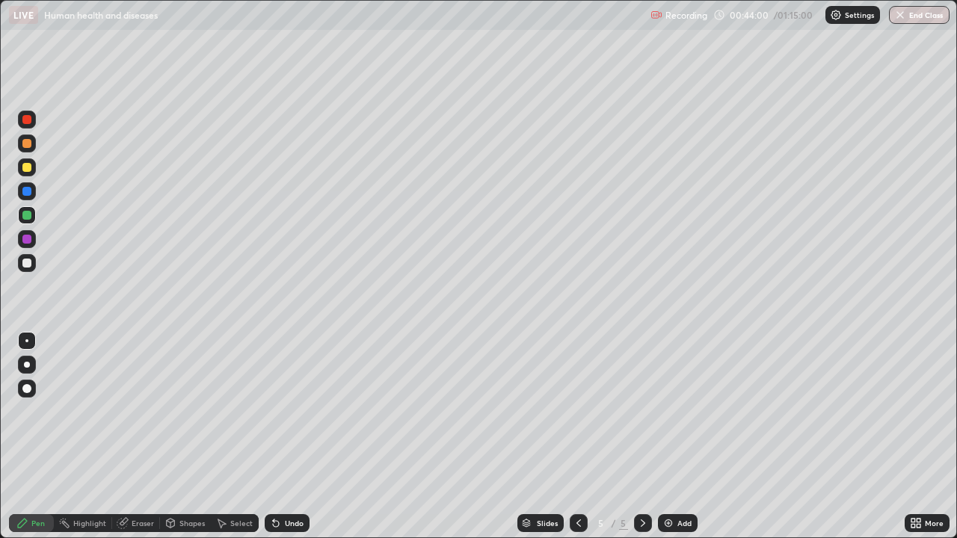
click at [24, 267] on div at bounding box center [26, 263] width 9 height 9
click at [25, 170] on div at bounding box center [26, 167] width 9 height 9
click at [173, 411] on icon at bounding box center [170, 523] width 12 height 12
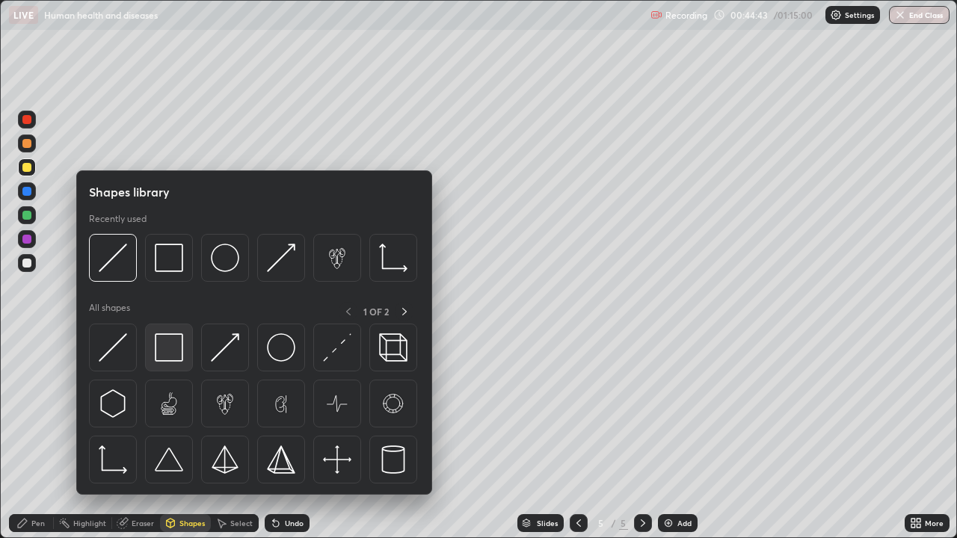
click at [162, 350] on img at bounding box center [169, 347] width 28 height 28
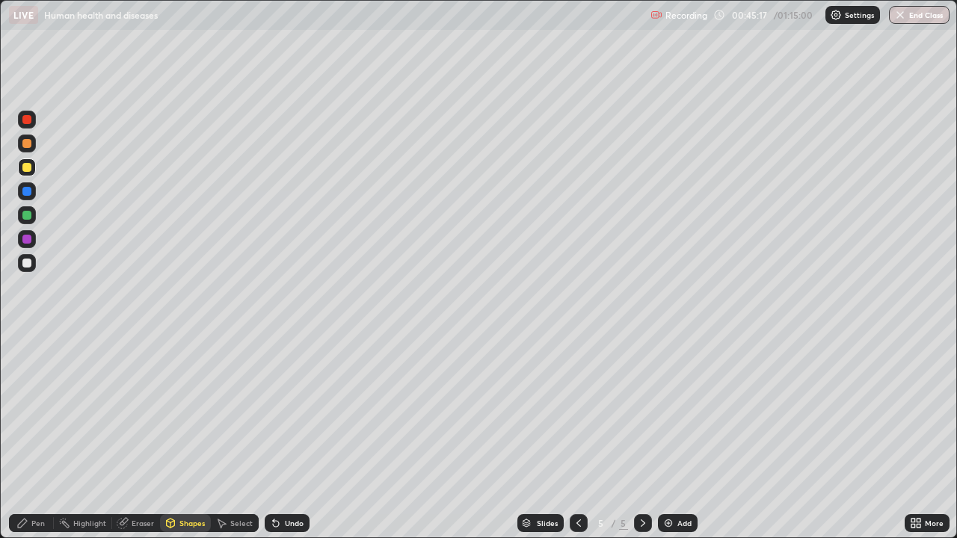
click at [23, 269] on div at bounding box center [27, 263] width 18 height 18
click at [31, 411] on div "Pen" at bounding box center [37, 523] width 13 height 7
click at [23, 240] on div at bounding box center [26, 239] width 9 height 9
click at [139, 411] on div "Eraser" at bounding box center [143, 523] width 22 height 7
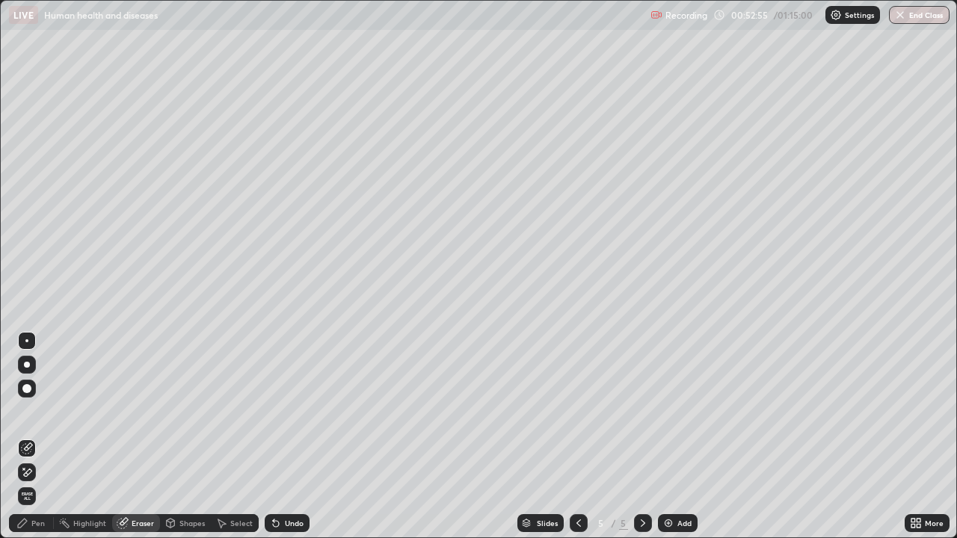
click at [32, 411] on div "Pen" at bounding box center [37, 523] width 13 height 7
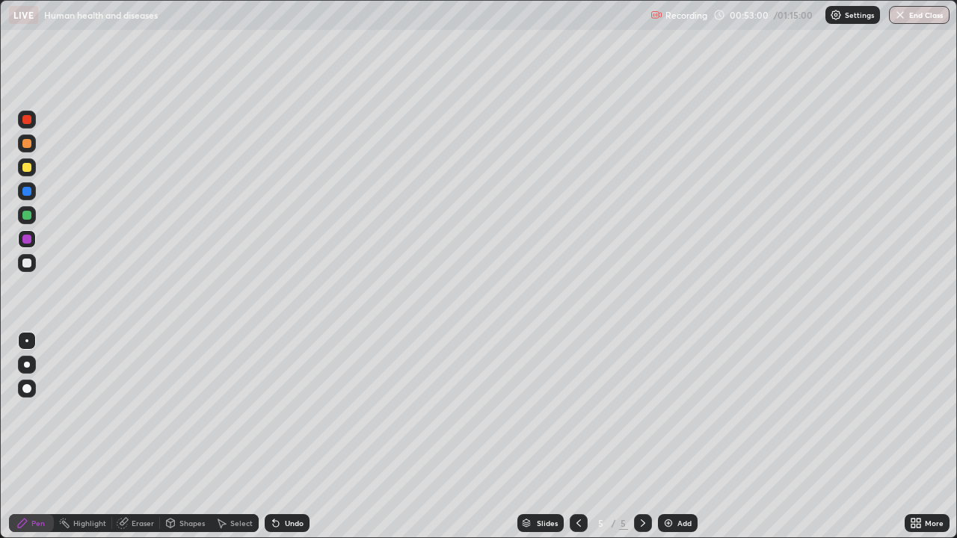
click at [135, 411] on div "Eraser" at bounding box center [143, 523] width 22 height 7
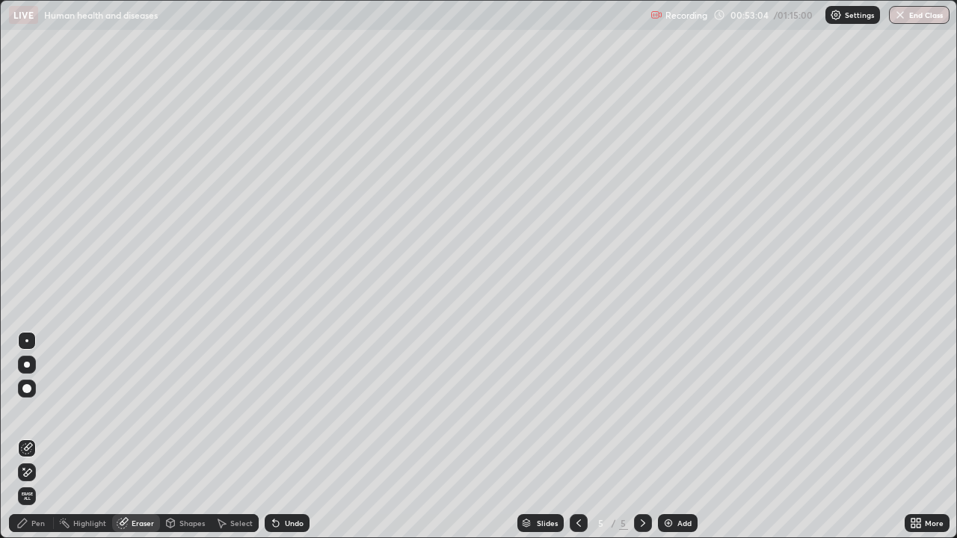
click at [40, 411] on div "Pen" at bounding box center [37, 523] width 13 height 7
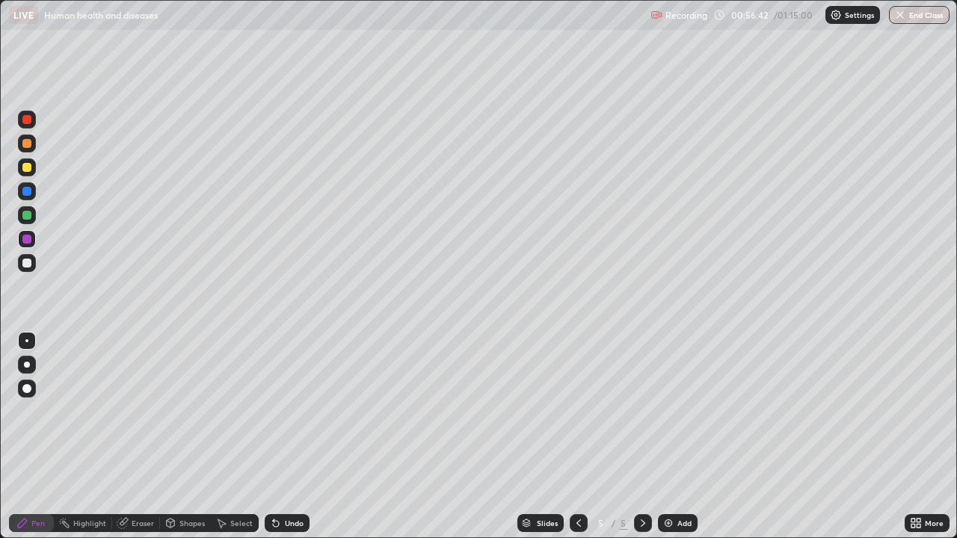
click at [28, 264] on div at bounding box center [26, 263] width 9 height 9
click at [288, 411] on div "Undo" at bounding box center [294, 523] width 19 height 7
click at [289, 411] on div "Undo" at bounding box center [294, 523] width 19 height 7
click at [289, 411] on div "Undo" at bounding box center [287, 523] width 45 height 18
click at [288, 411] on div "Undo" at bounding box center [287, 523] width 45 height 18
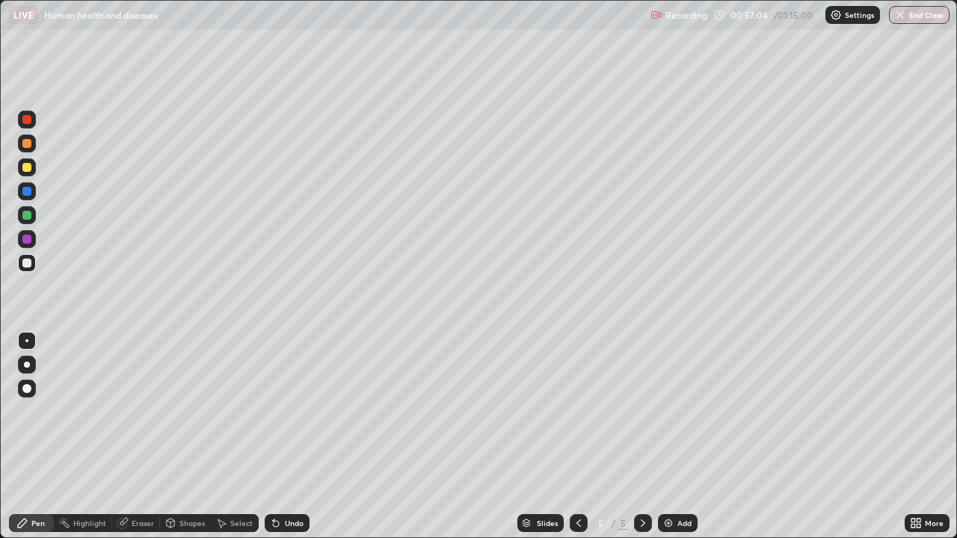
click at [285, 411] on div "Undo" at bounding box center [287, 523] width 45 height 18
click at [286, 411] on div "Undo" at bounding box center [287, 523] width 45 height 18
click at [287, 411] on div "Undo" at bounding box center [287, 523] width 45 height 18
click at [286, 411] on div "Undo" at bounding box center [287, 523] width 45 height 18
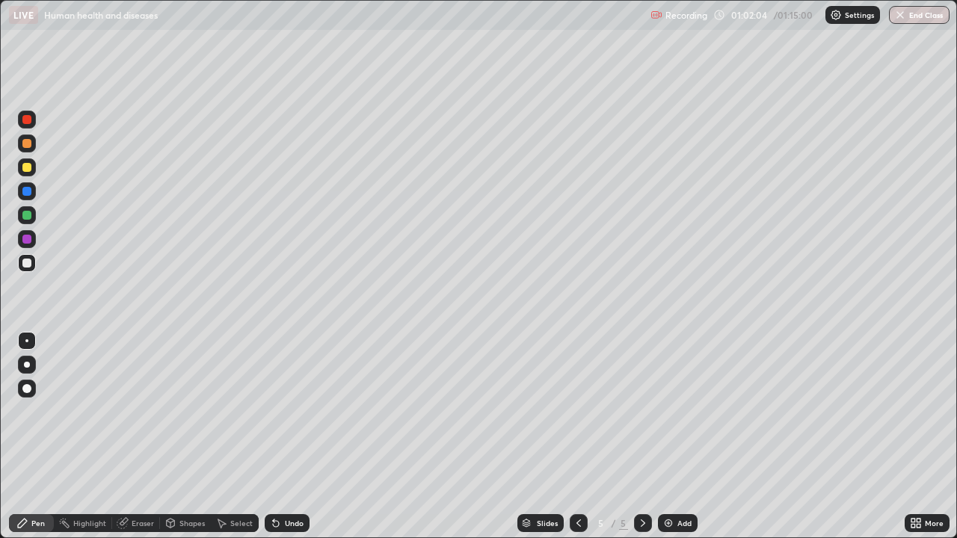
click at [132, 411] on div "Eraser" at bounding box center [143, 523] width 22 height 7
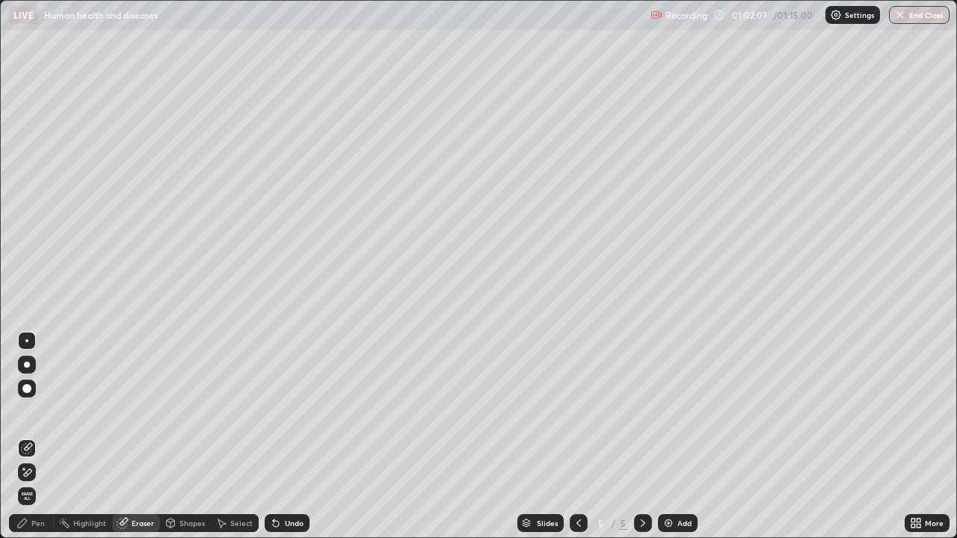
click at [30, 411] on div "Pen" at bounding box center [31, 523] width 45 height 18
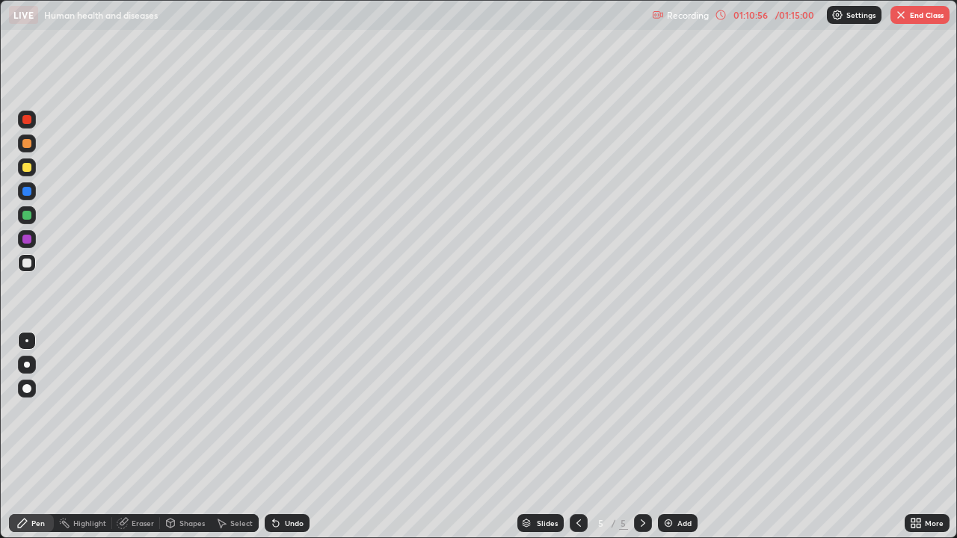
click at [674, 411] on div "Add" at bounding box center [678, 523] width 40 height 18
click at [586, 411] on div "6 / 6" at bounding box center [611, 523] width 82 height 30
click at [577, 411] on icon at bounding box center [579, 523] width 12 height 12
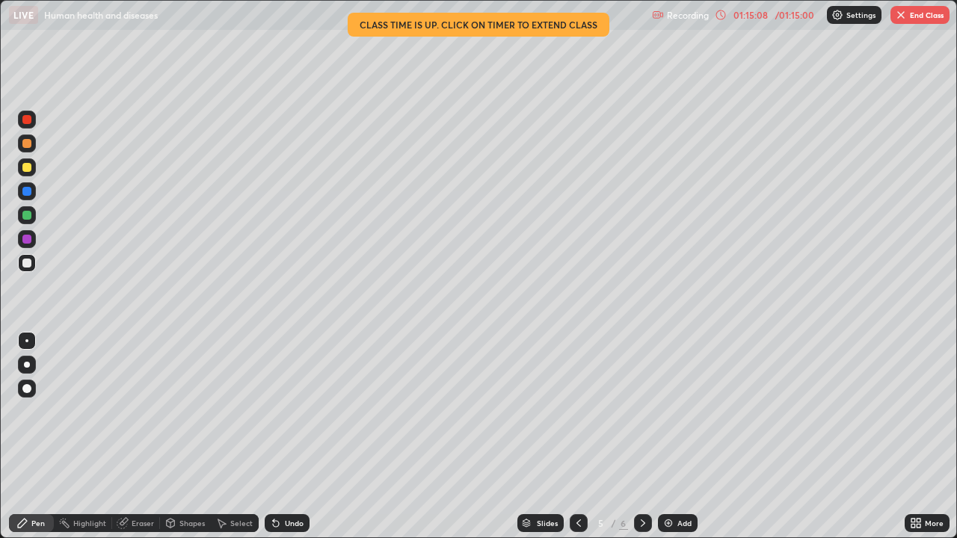
click at [927, 15] on button "End Class" at bounding box center [919, 15] width 59 height 18
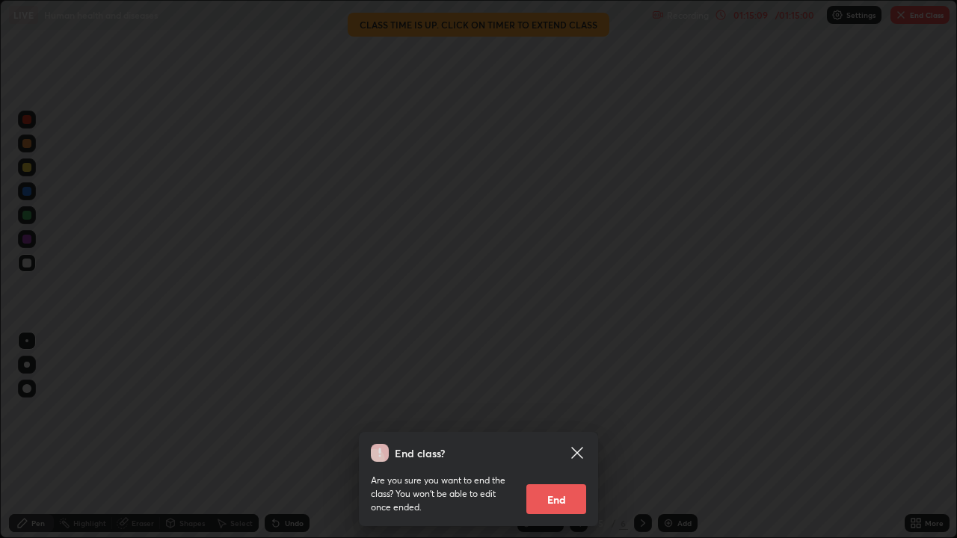
click at [566, 411] on button "End" at bounding box center [556, 499] width 60 height 30
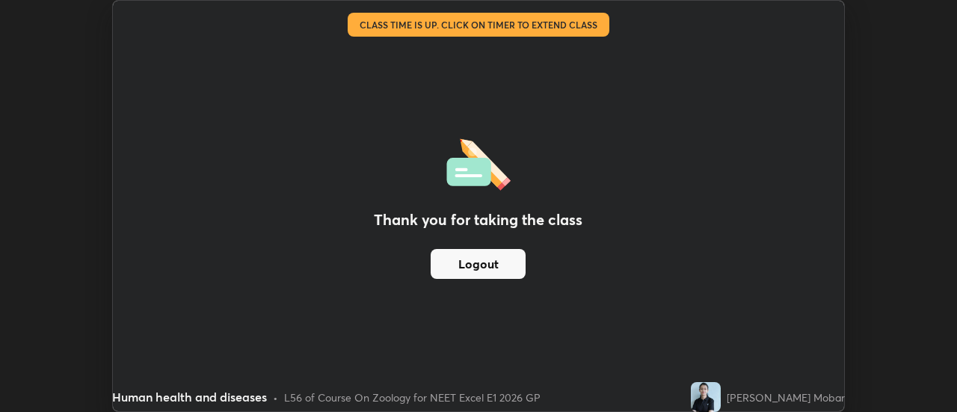
scroll to position [74352, 73807]
